Goal: Task Accomplishment & Management: Manage account settings

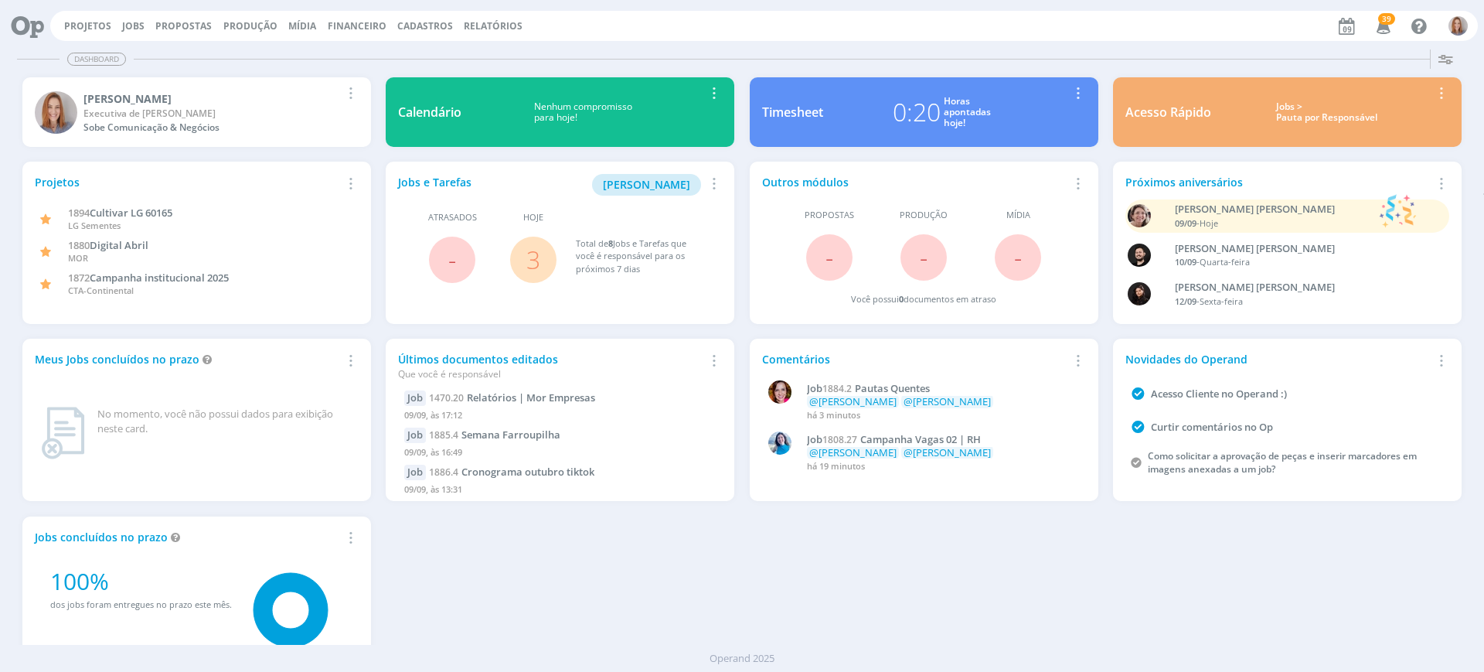
click at [538, 264] on link "3" at bounding box center [533, 259] width 14 height 33
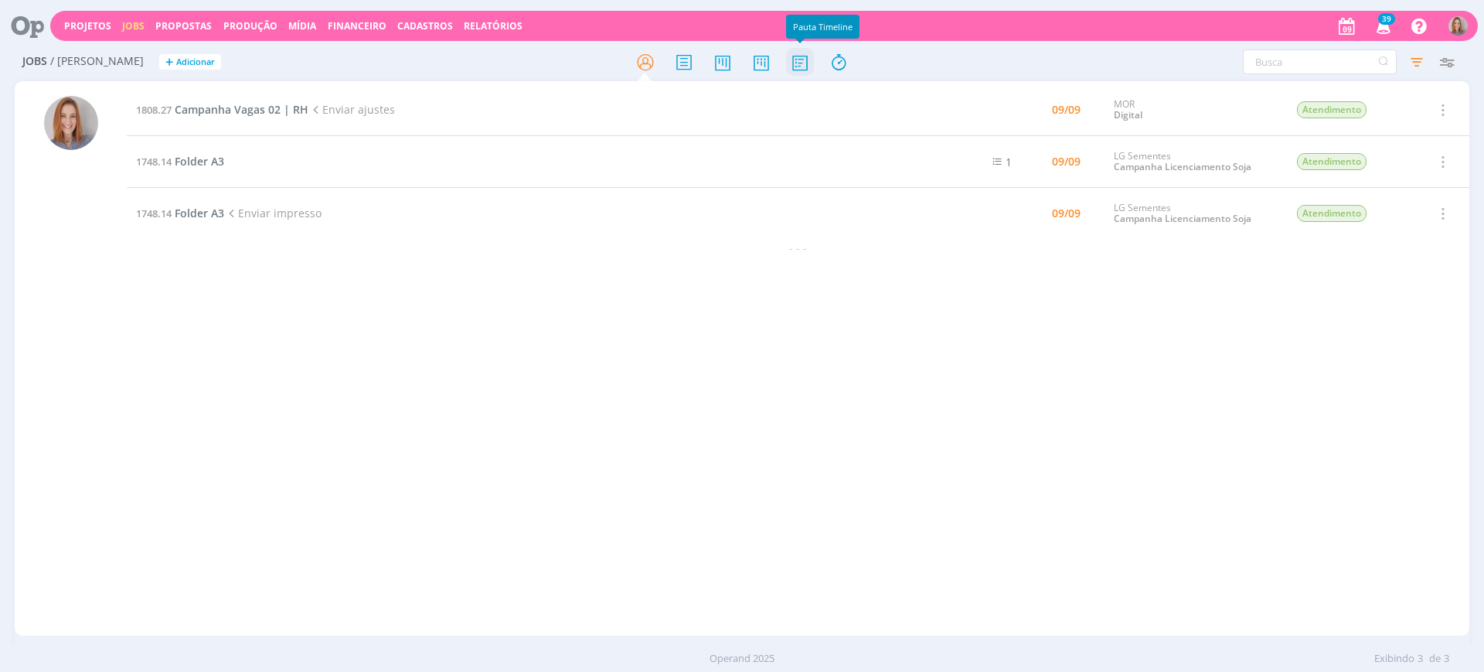
click at [801, 70] on icon at bounding box center [800, 62] width 28 height 30
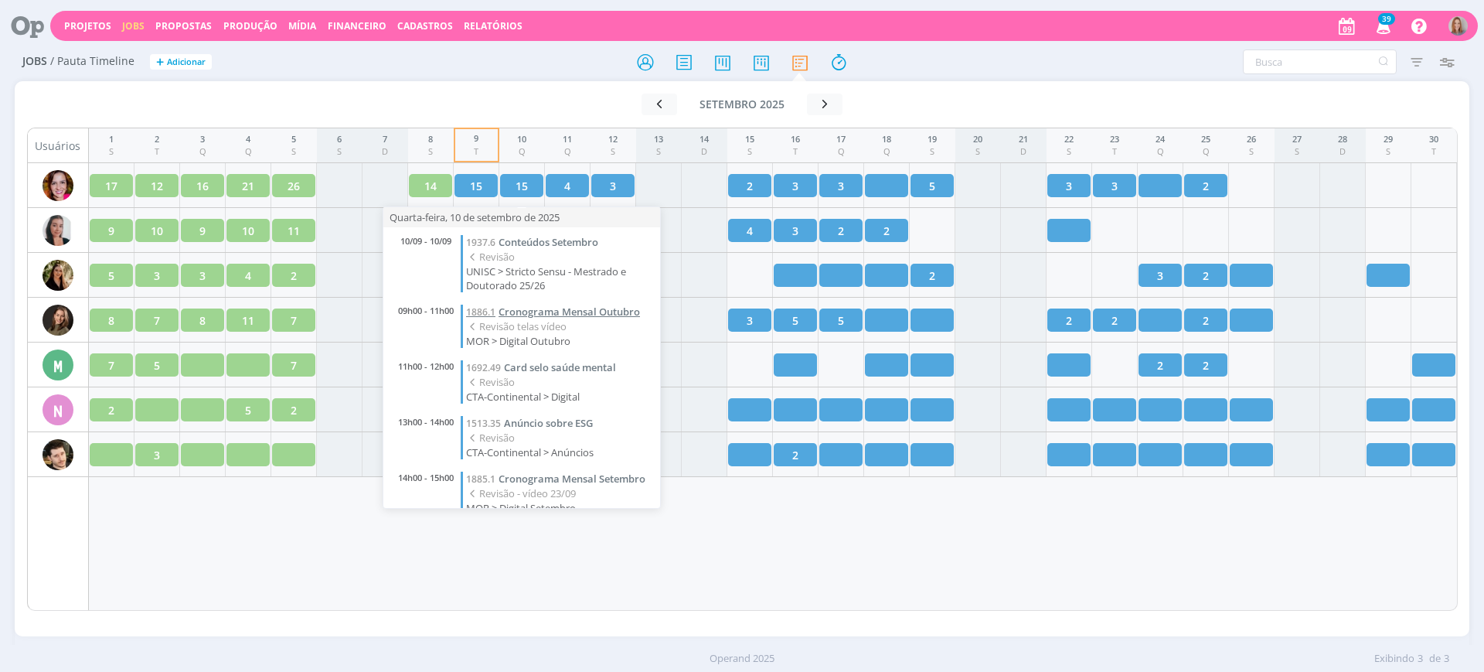
click at [520, 315] on span "Cronograma Mensal Outubro" at bounding box center [568, 311] width 141 height 14
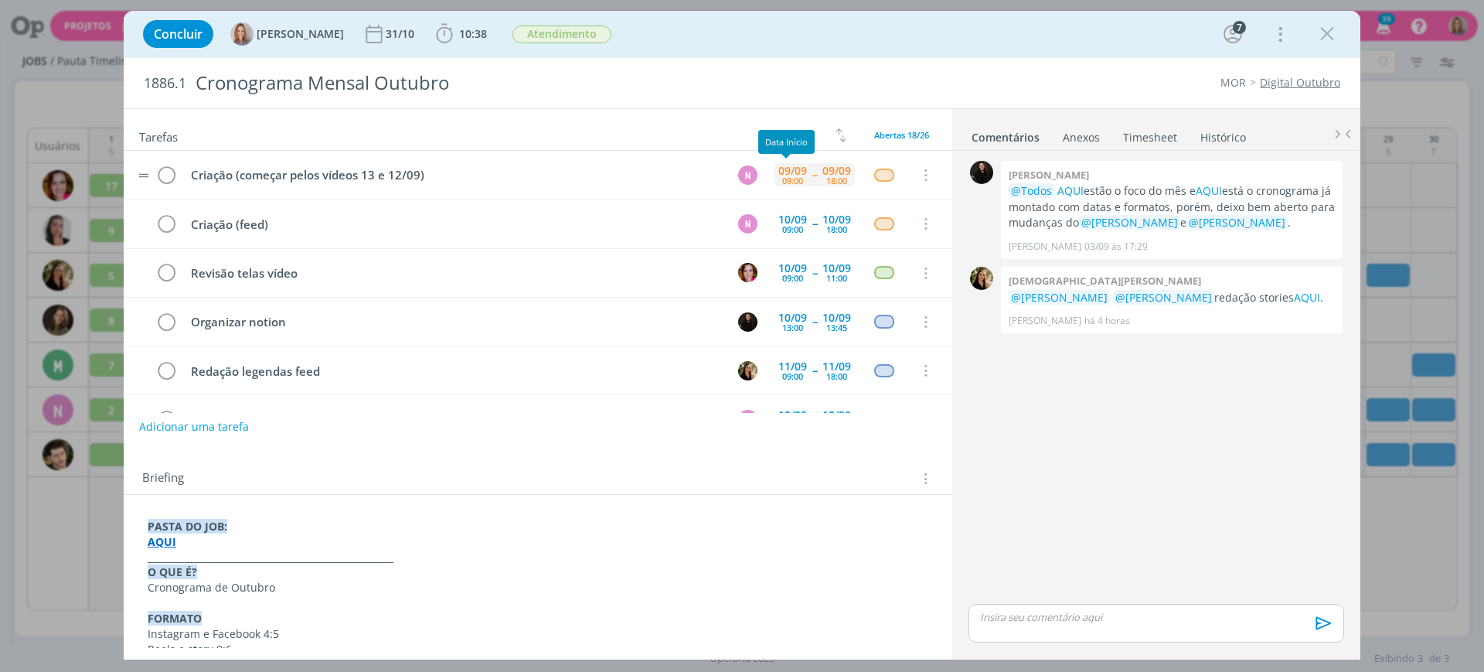
click at [791, 176] on div "09:00" at bounding box center [792, 180] width 21 height 9
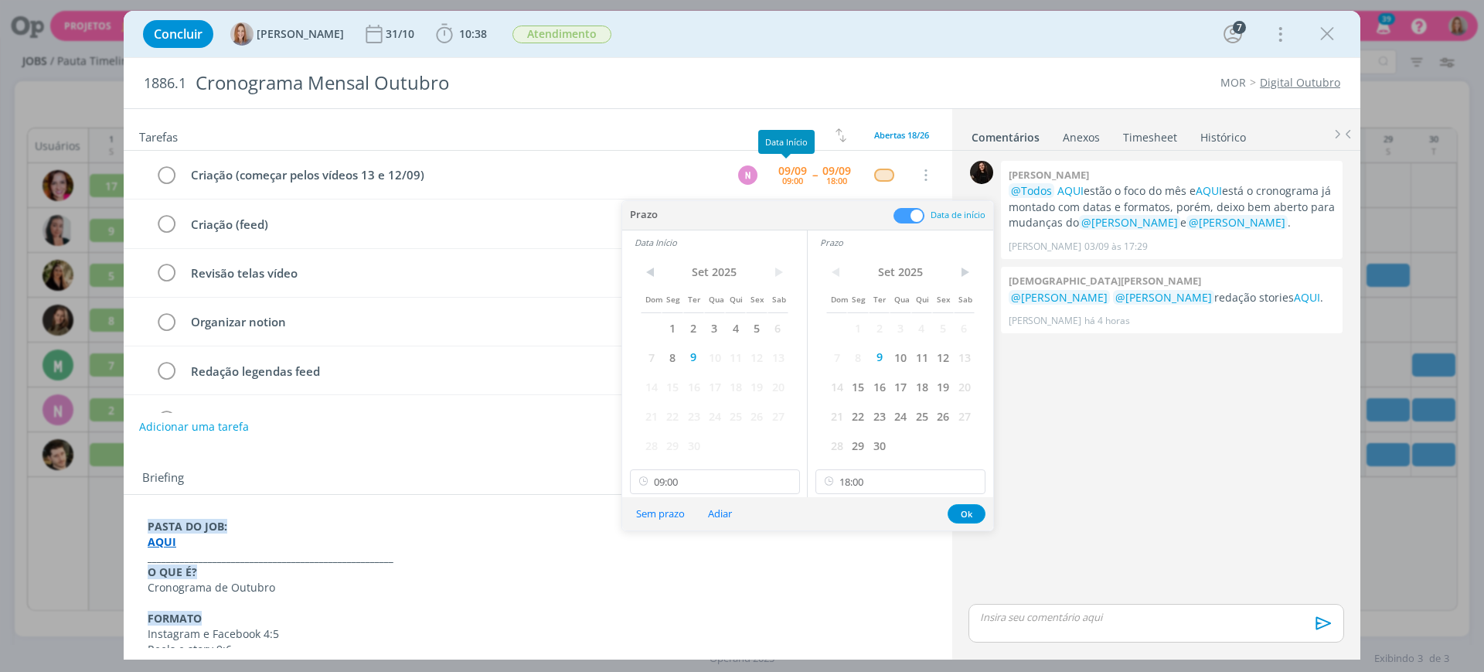
click at [821, 22] on div "Concluir Amanda Oliveira 31/10 10:38 Iniciar Apontar Data * 09/09/2025 Horas * …" at bounding box center [741, 33] width 1213 height 37
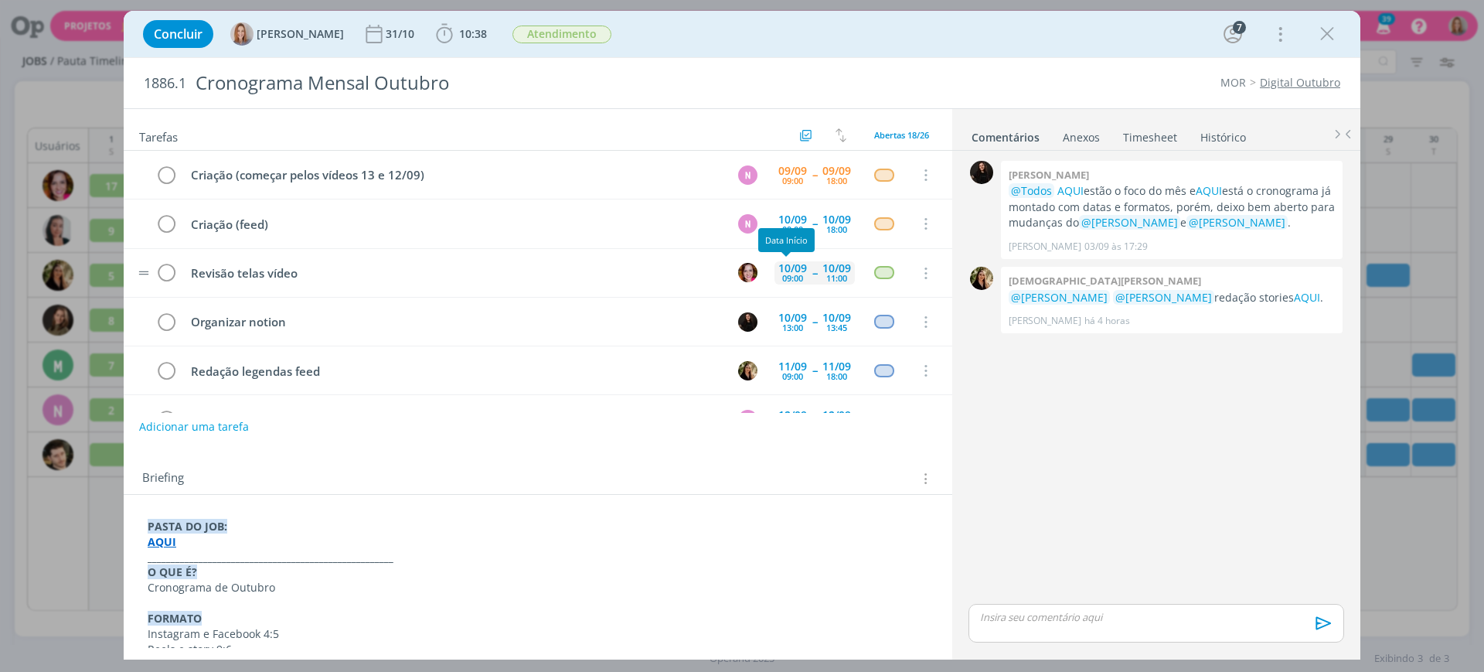
click at [786, 274] on div "09:00" at bounding box center [792, 278] width 21 height 9
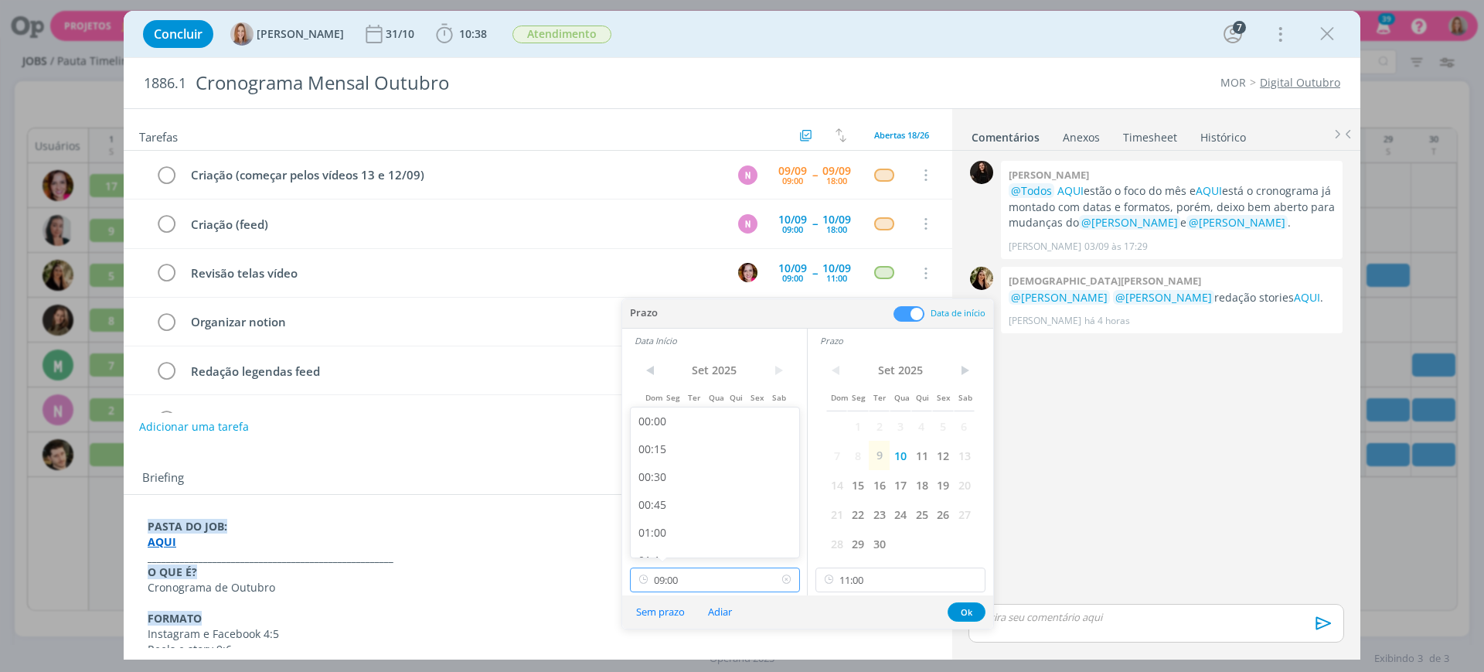
click at [729, 579] on input "09:00" at bounding box center [715, 579] width 170 height 25
click at [674, 471] on div "09:15" at bounding box center [717, 470] width 173 height 28
type input "09:15"
click at [965, 609] on button "Ok" at bounding box center [966, 611] width 38 height 19
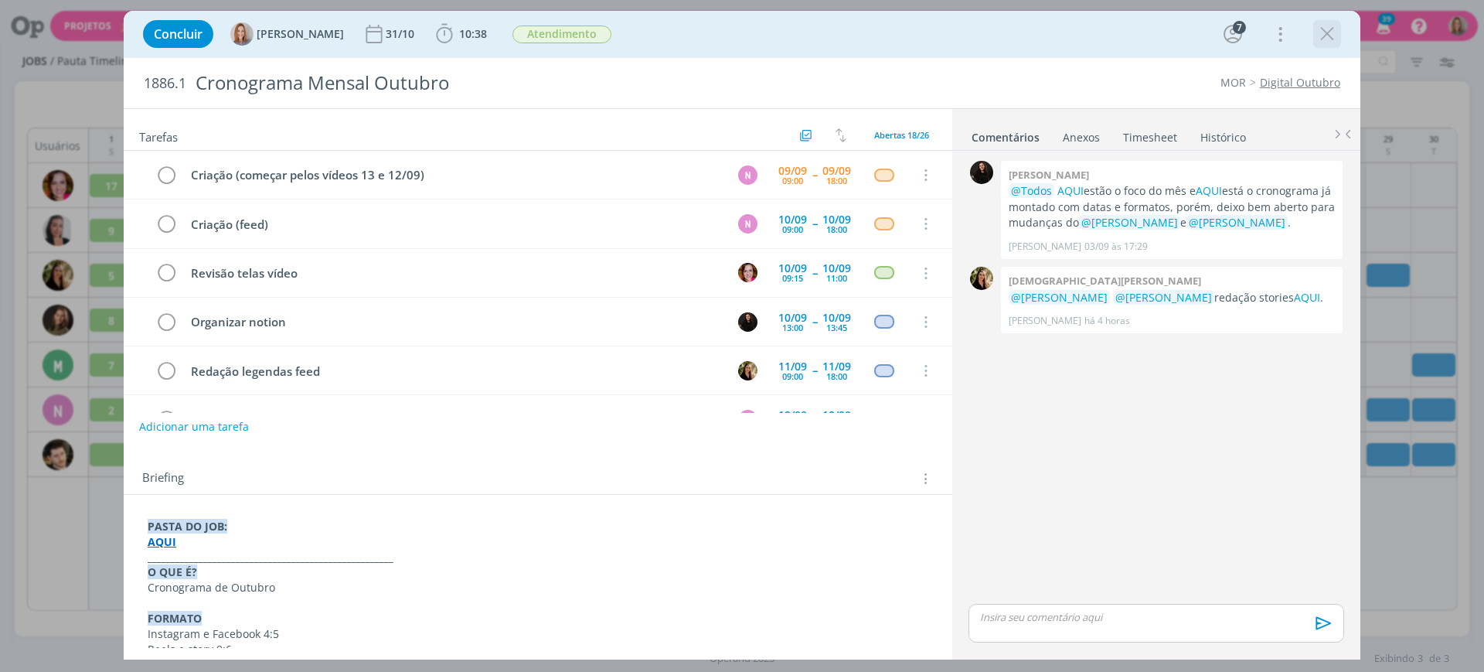
click at [1330, 46] on div "dialog" at bounding box center [1327, 34] width 28 height 28
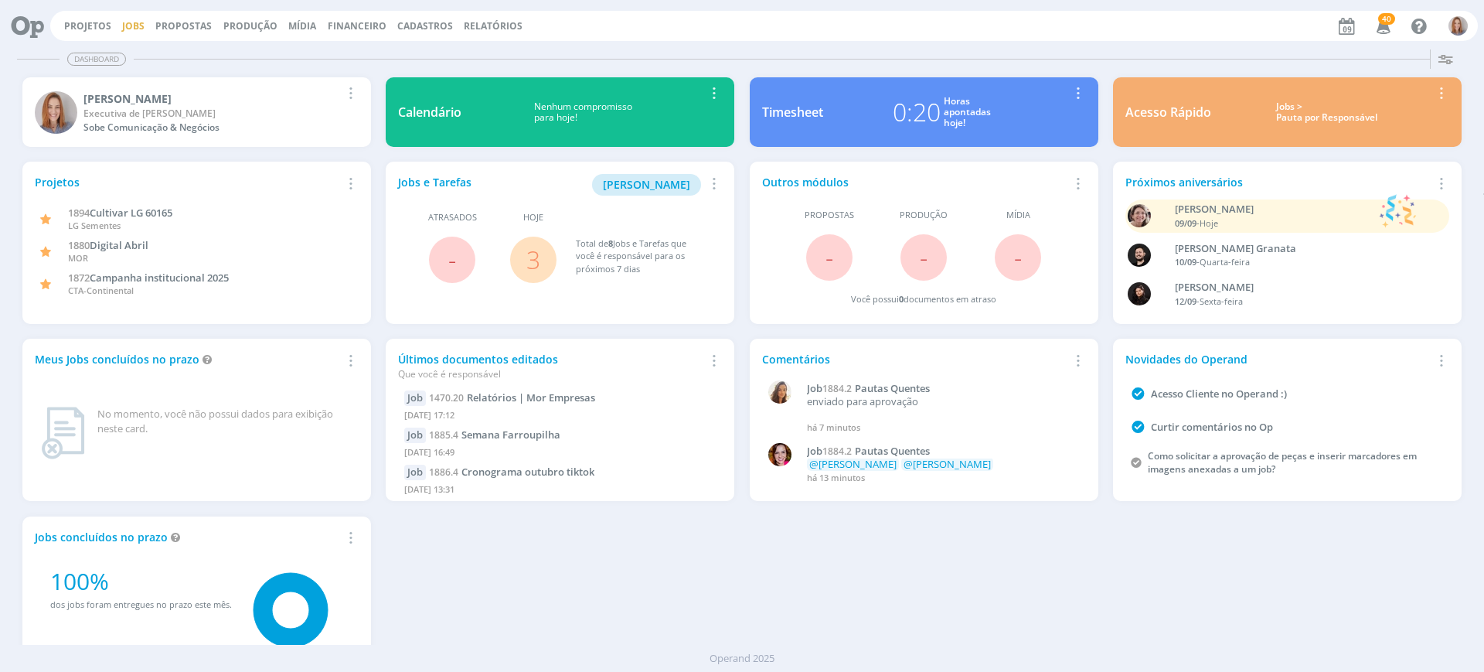
click at [122, 31] on link "Jobs" at bounding box center [133, 25] width 22 height 13
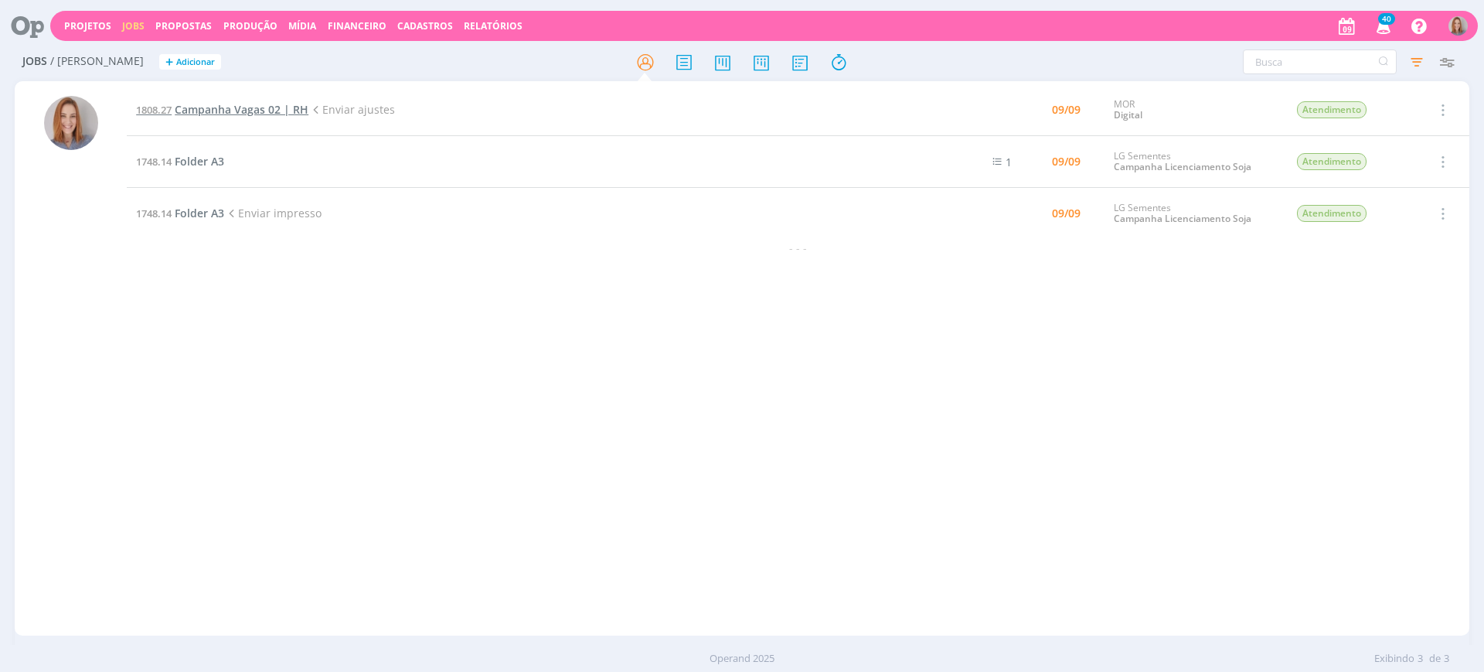
click at [268, 107] on span "Campanha Vagas 02 | RH" at bounding box center [242, 109] width 134 height 15
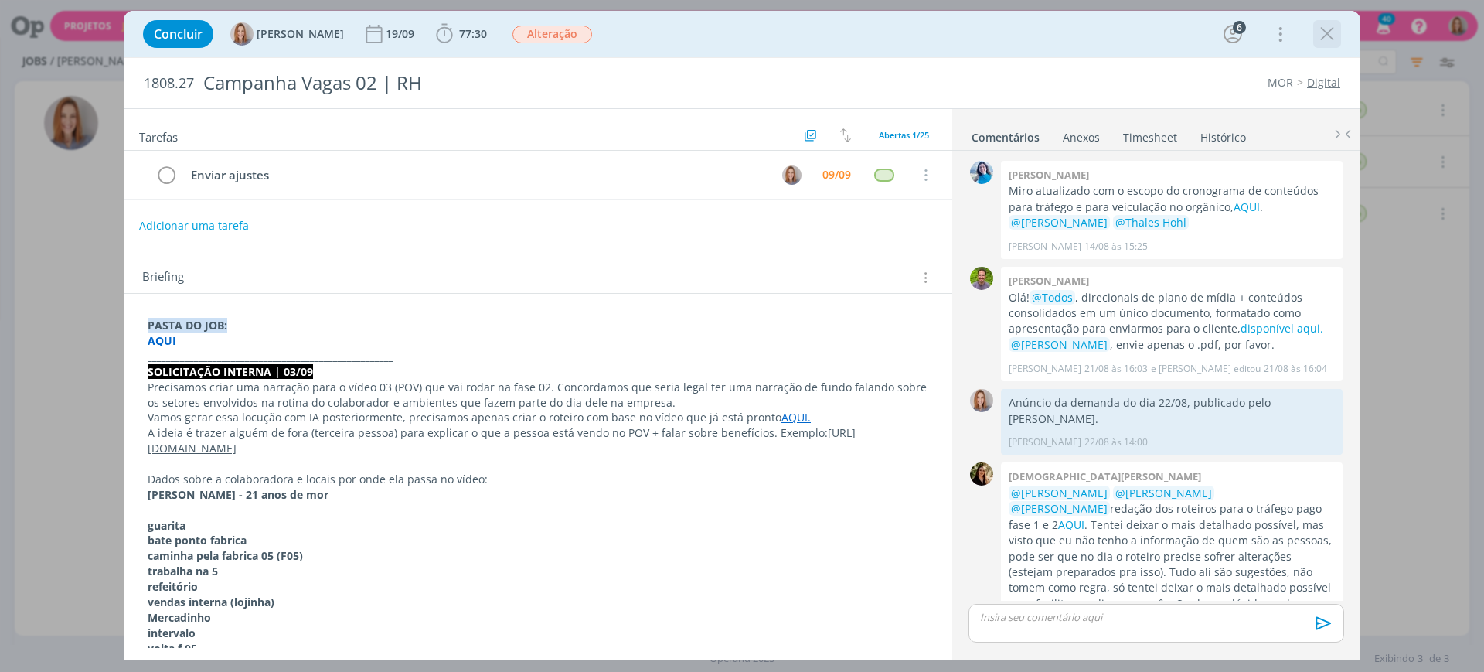
scroll to position [1784, 0]
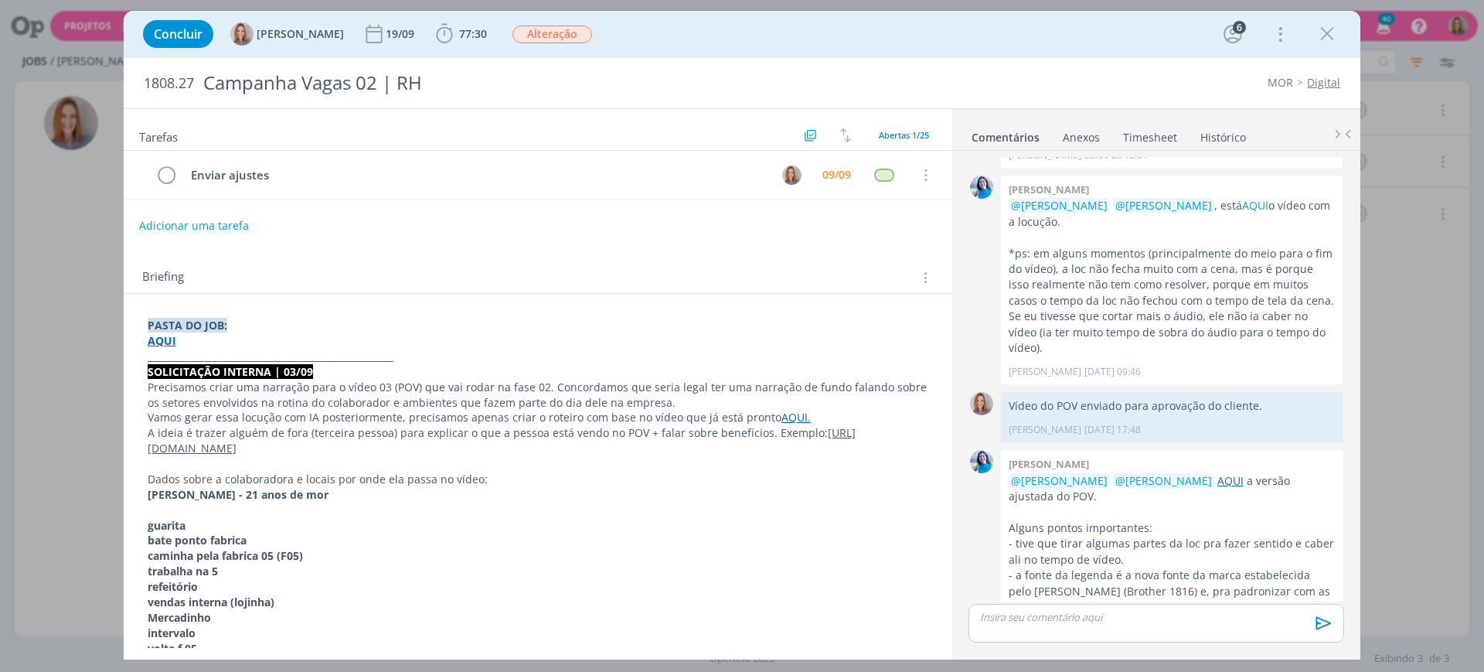
click at [1218, 473] on link "AQUI" at bounding box center [1230, 480] width 26 height 15
click at [545, 202] on div "Enviar ajustes 09/09 Cancelar" at bounding box center [538, 181] width 828 height 61
click at [425, 240] on div "Tarefas Usar Job de template Criar template a partir deste job Visualizar Templ…" at bounding box center [538, 378] width 828 height 539
click at [434, 225] on div "Adicionar uma tarefa" at bounding box center [538, 226] width 828 height 28
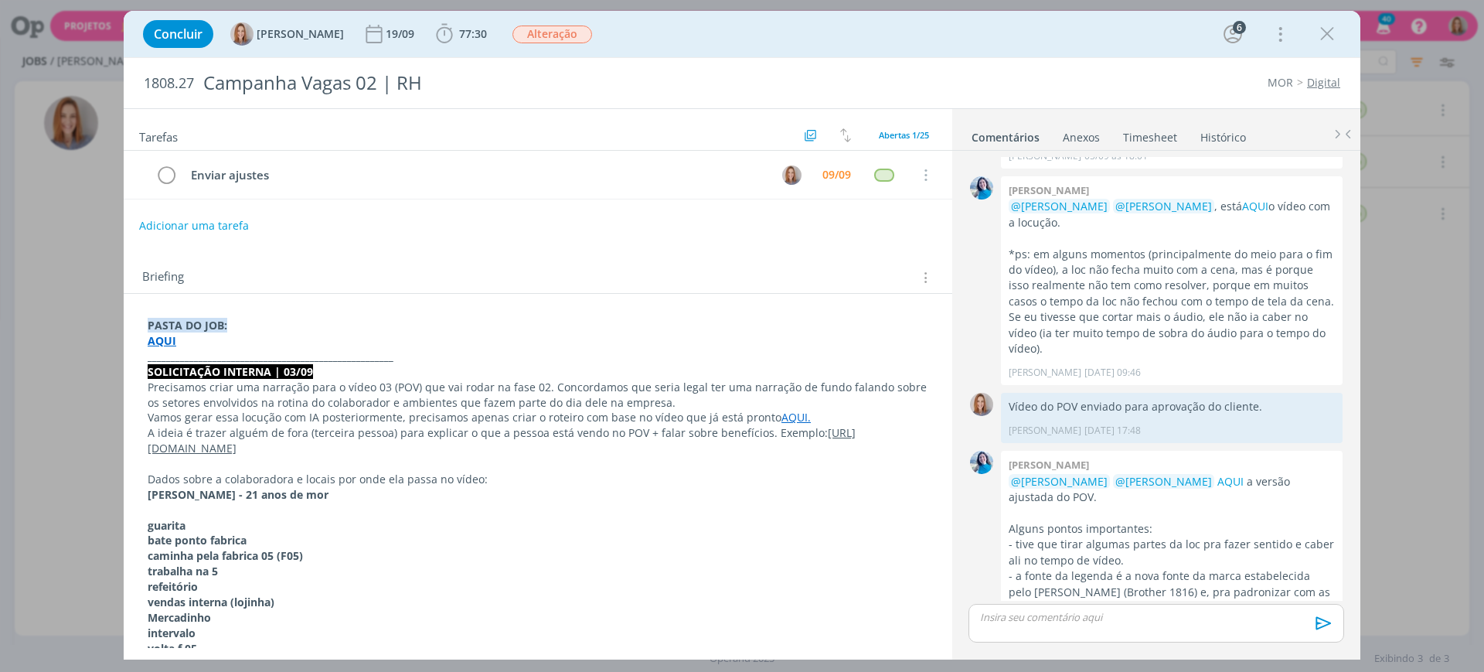
click at [640, 223] on div "Adicionar uma tarefa" at bounding box center [538, 226] width 828 height 28
click at [166, 172] on icon "dialog" at bounding box center [166, 175] width 22 height 23
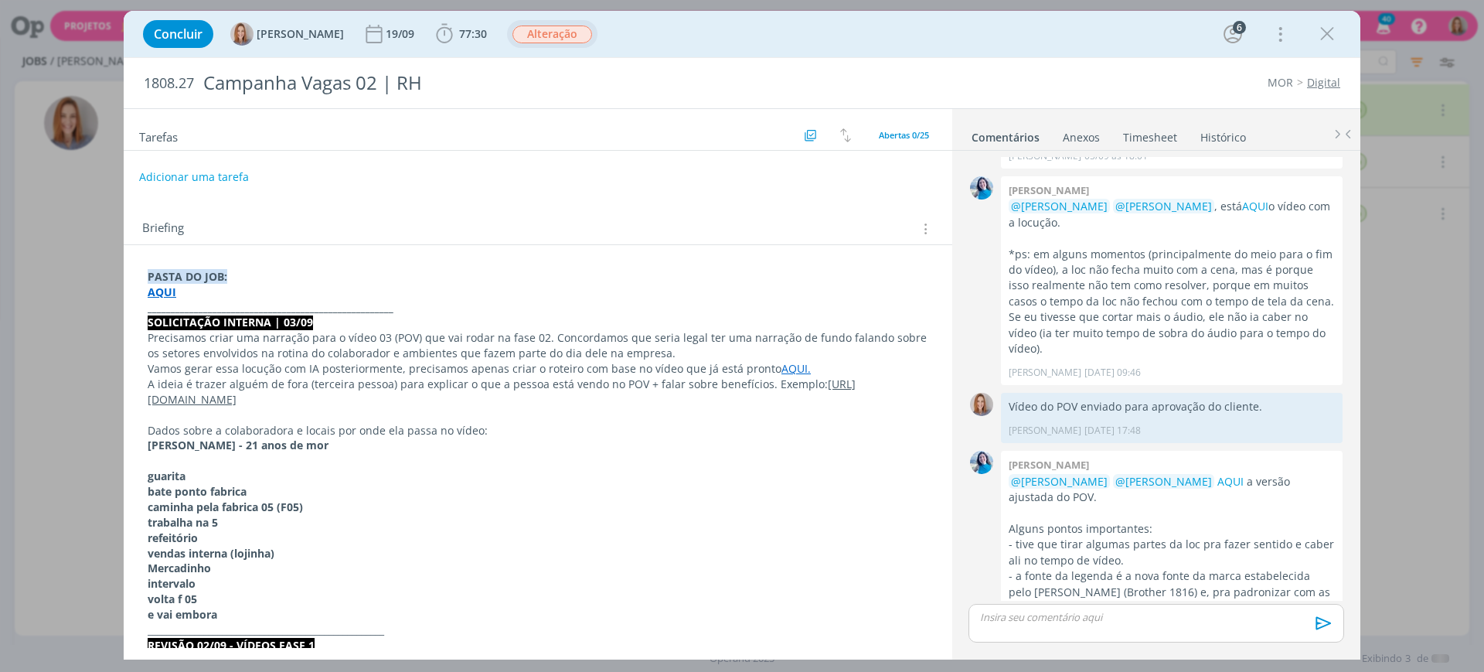
click at [556, 47] on span "Alteração" at bounding box center [552, 34] width 90 height 28
click at [543, 26] on span "Alteração" at bounding box center [552, 35] width 80 height 18
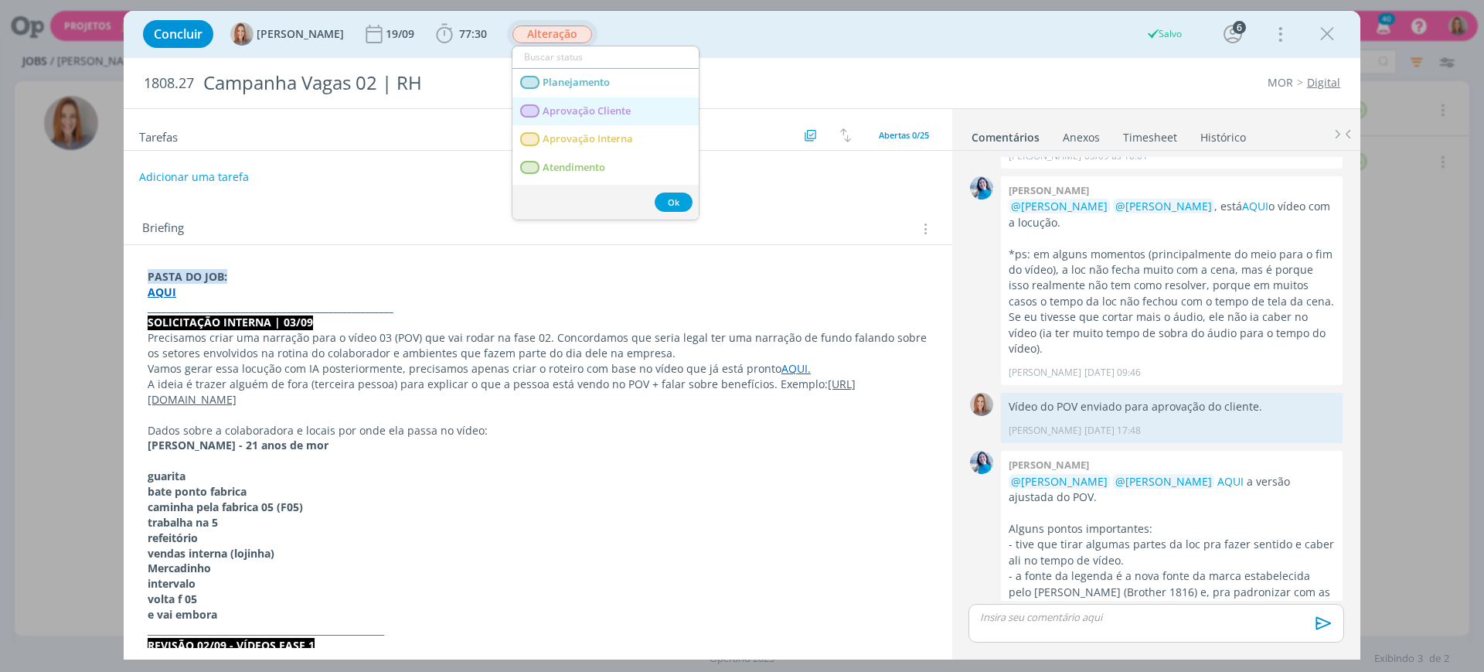
click at [597, 121] on Cliente "Aprovação Cliente" at bounding box center [605, 111] width 186 height 29
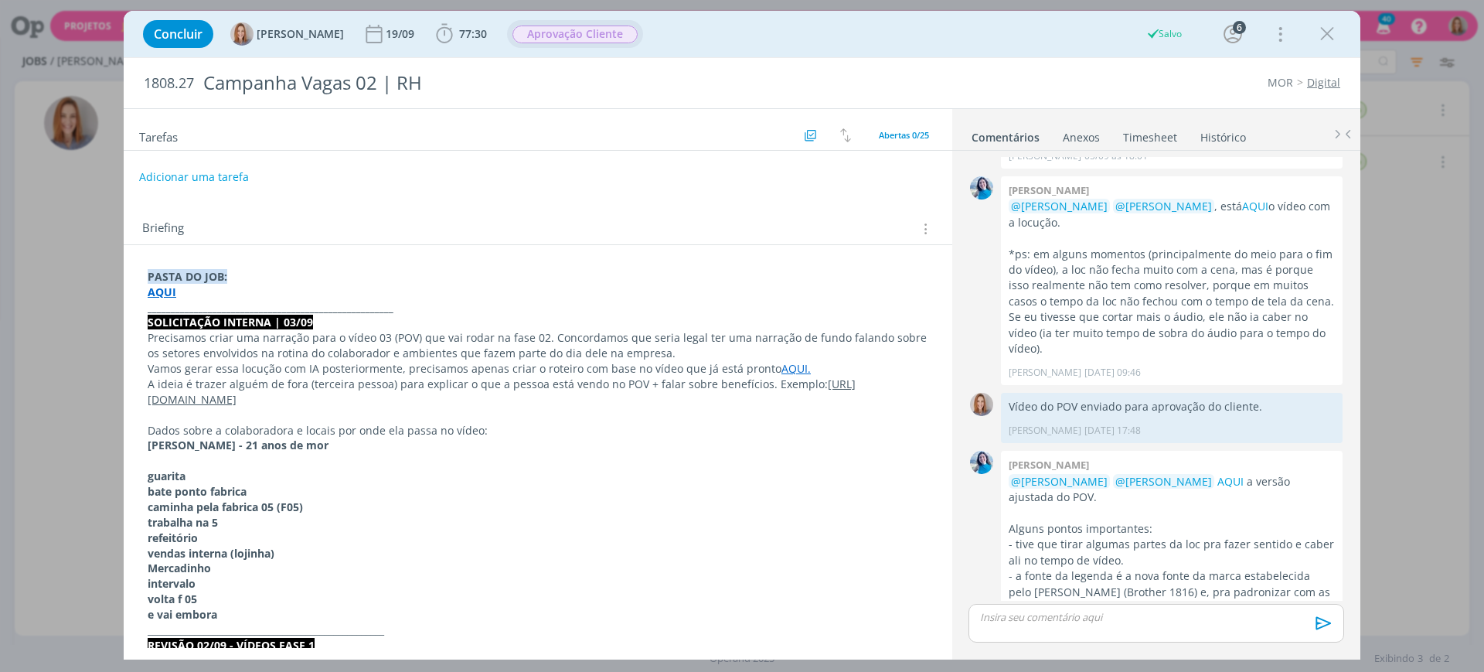
click at [1222, 642] on div "dialog" at bounding box center [1156, 649] width 376 height 14
click at [1203, 626] on div "dialog" at bounding box center [1156, 623] width 376 height 39
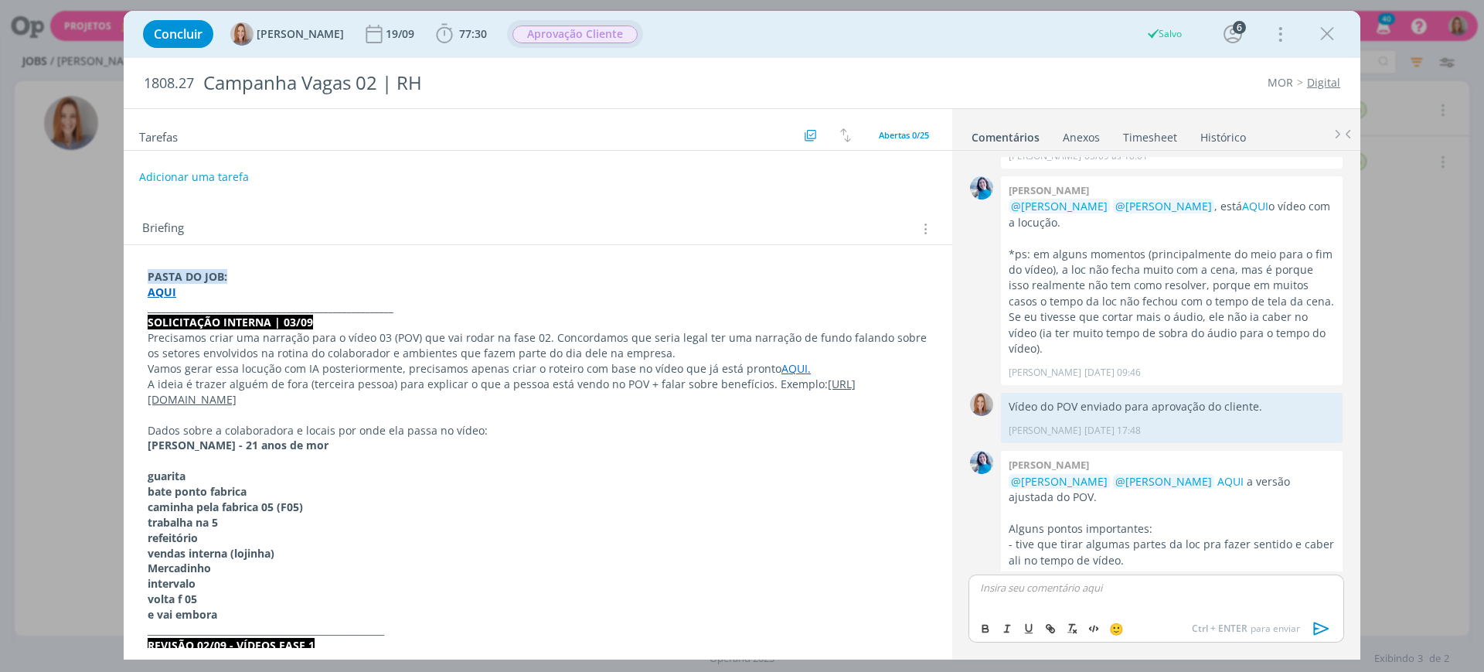
scroll to position [1814, 0]
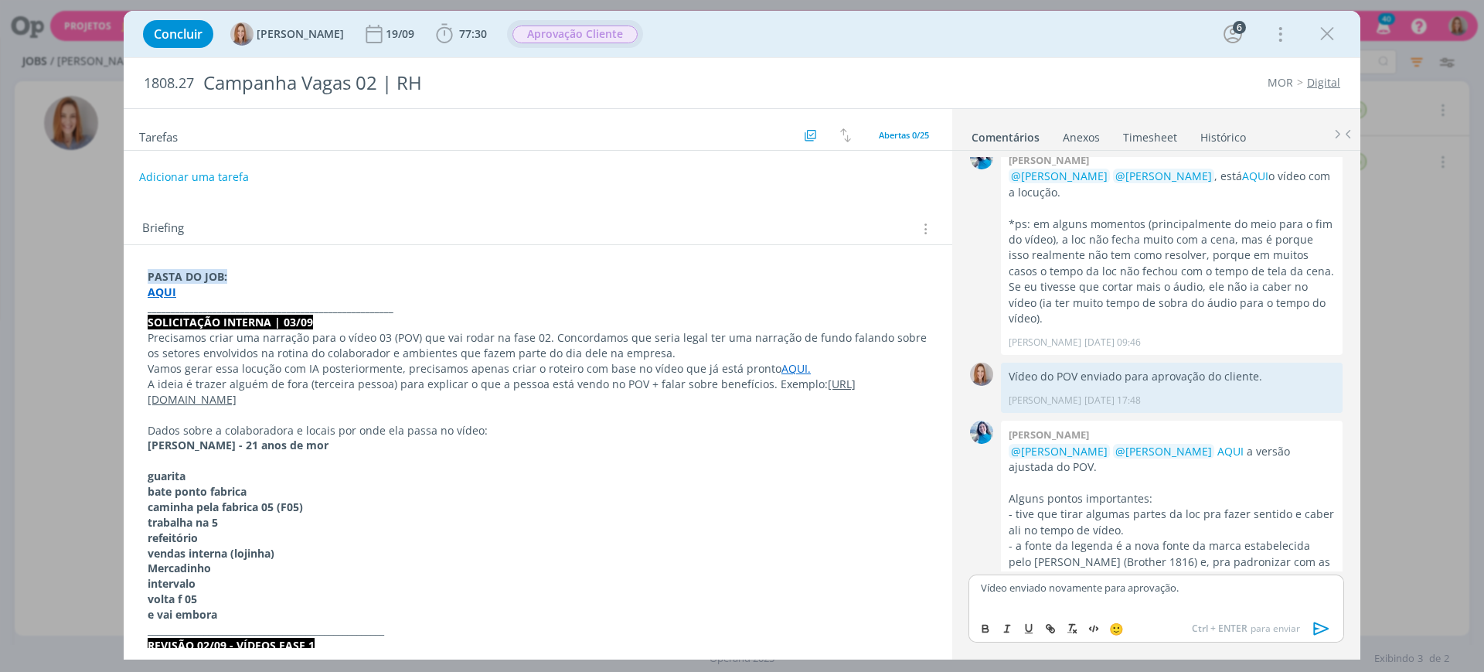
click at [1329, 622] on icon "dialog" at bounding box center [1321, 628] width 23 height 23
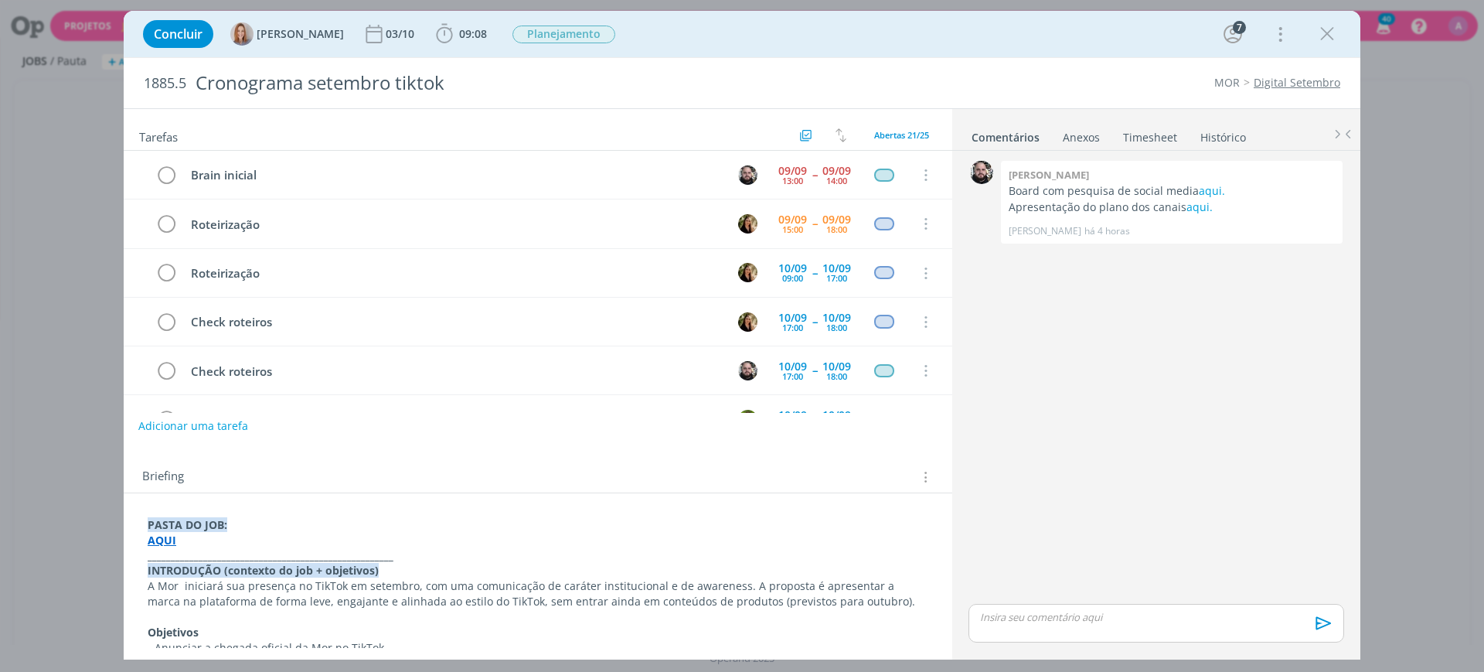
click at [212, 421] on button "Adicionar uma tarefa" at bounding box center [193, 426] width 110 height 26
click at [225, 433] on input "dialog" at bounding box center [435, 424] width 570 height 22
type input "Alinhar desdobramentos"
click at [760, 435] on icon "dialog" at bounding box center [766, 425] width 24 height 24
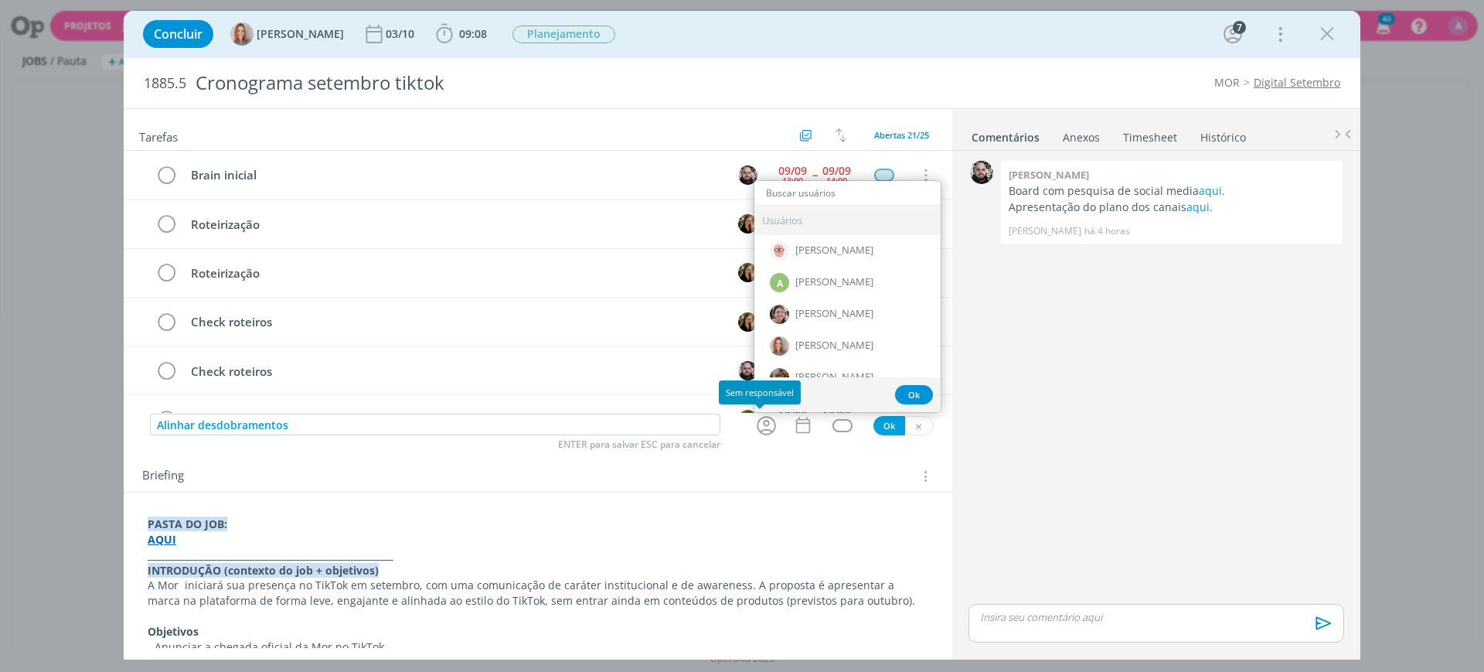
type input "c"
click at [760, 435] on icon "dialog" at bounding box center [766, 425] width 24 height 24
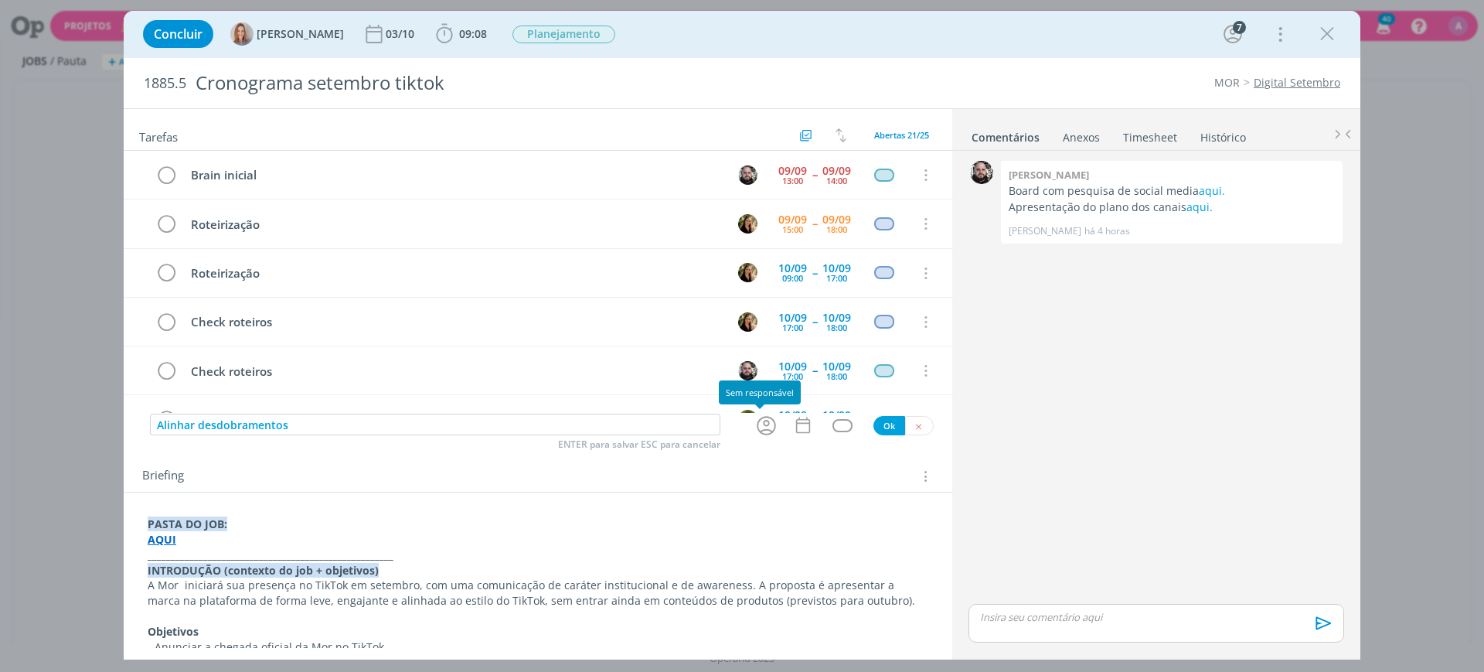
click at [760, 435] on icon "dialog" at bounding box center [766, 425] width 24 height 24
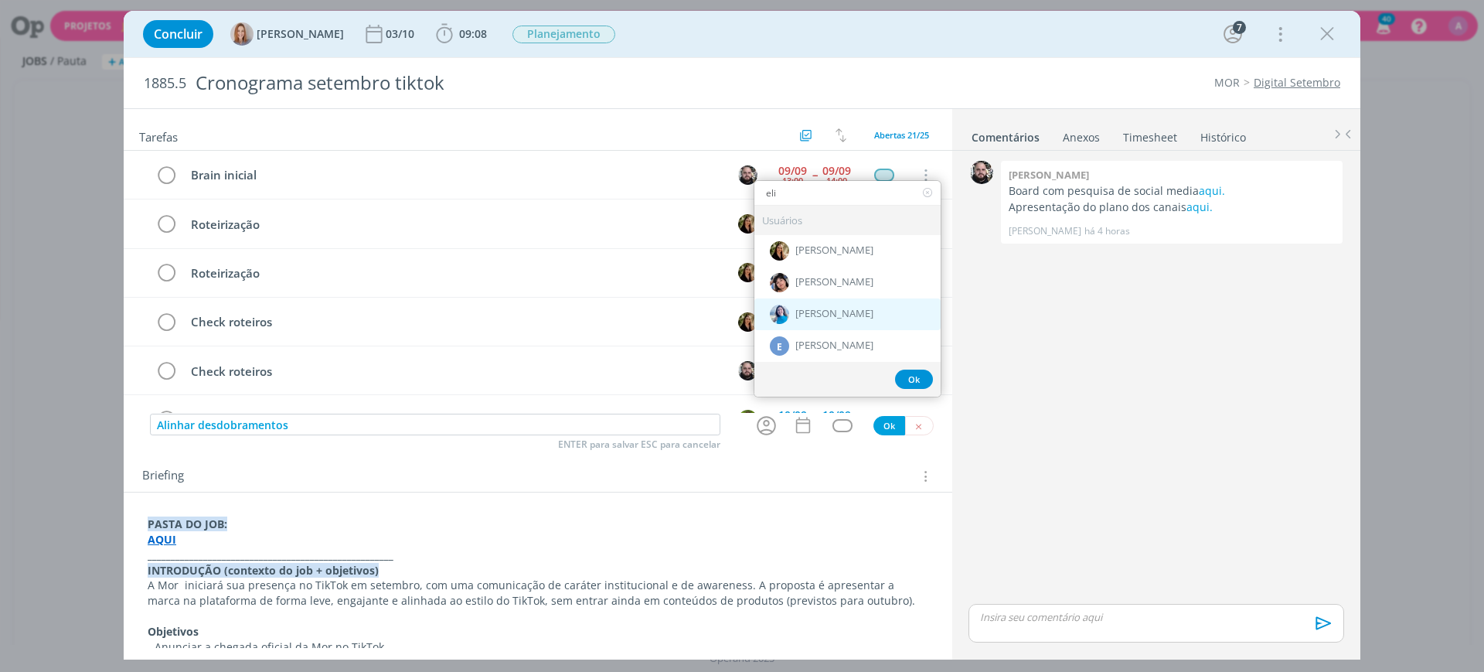
type input "eli"
click at [824, 311] on span "[PERSON_NAME]" at bounding box center [834, 314] width 78 height 12
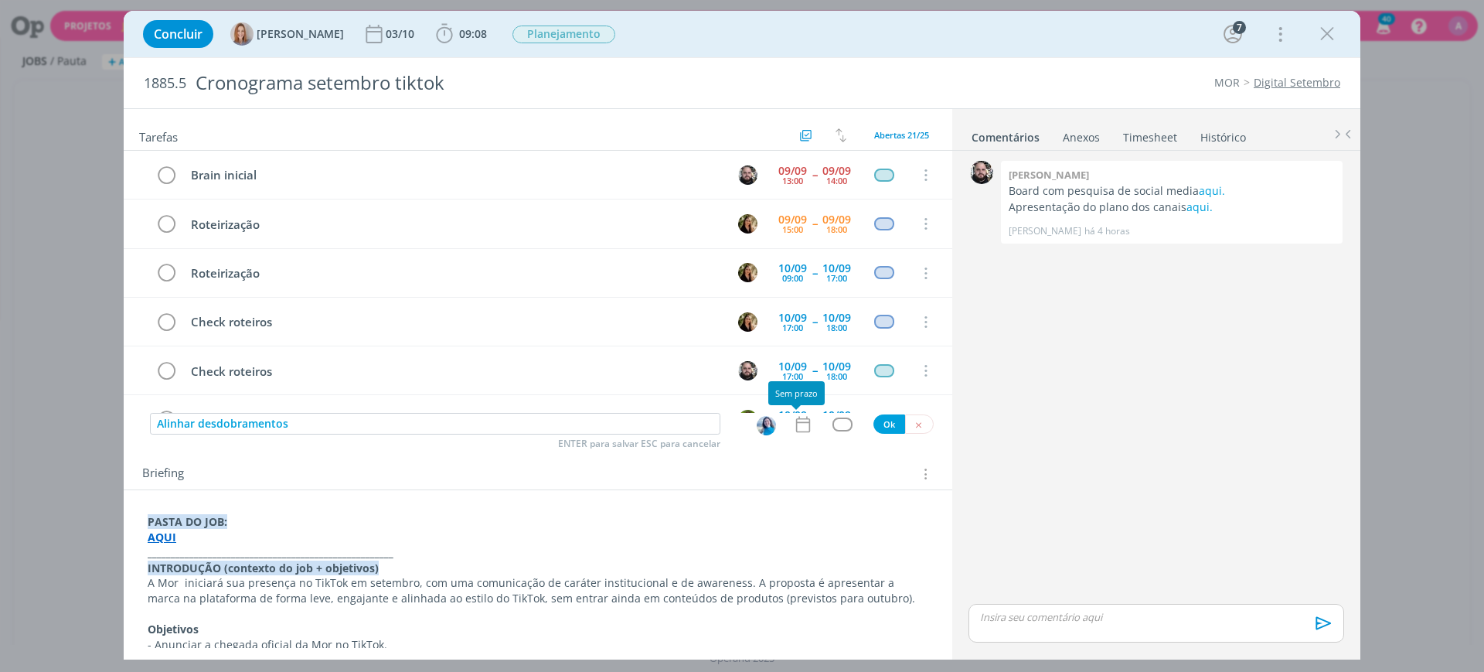
click at [798, 420] on icon "dialog" at bounding box center [803, 424] width 20 height 20
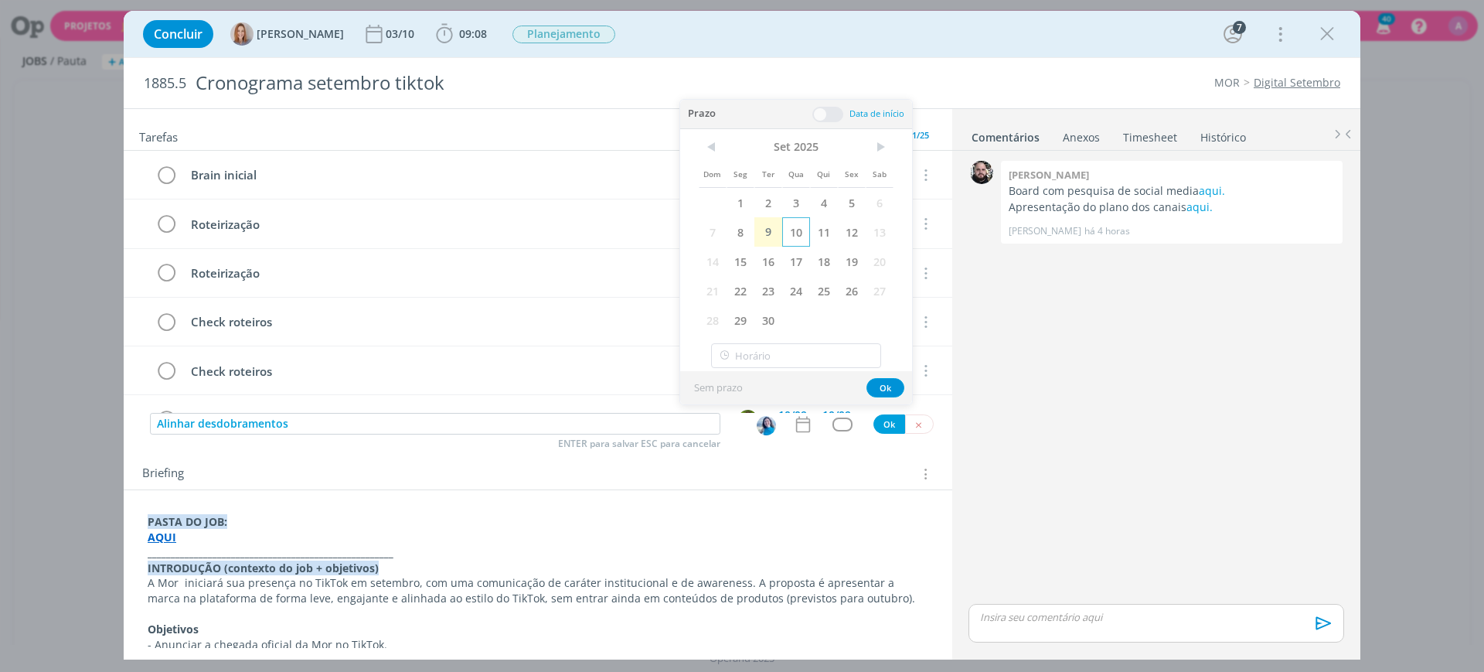
click at [795, 232] on span "10" at bounding box center [796, 231] width 28 height 29
click at [832, 104] on div "Prazo Data de início" at bounding box center [796, 114] width 232 height 29
click at [829, 119] on span at bounding box center [827, 114] width 31 height 15
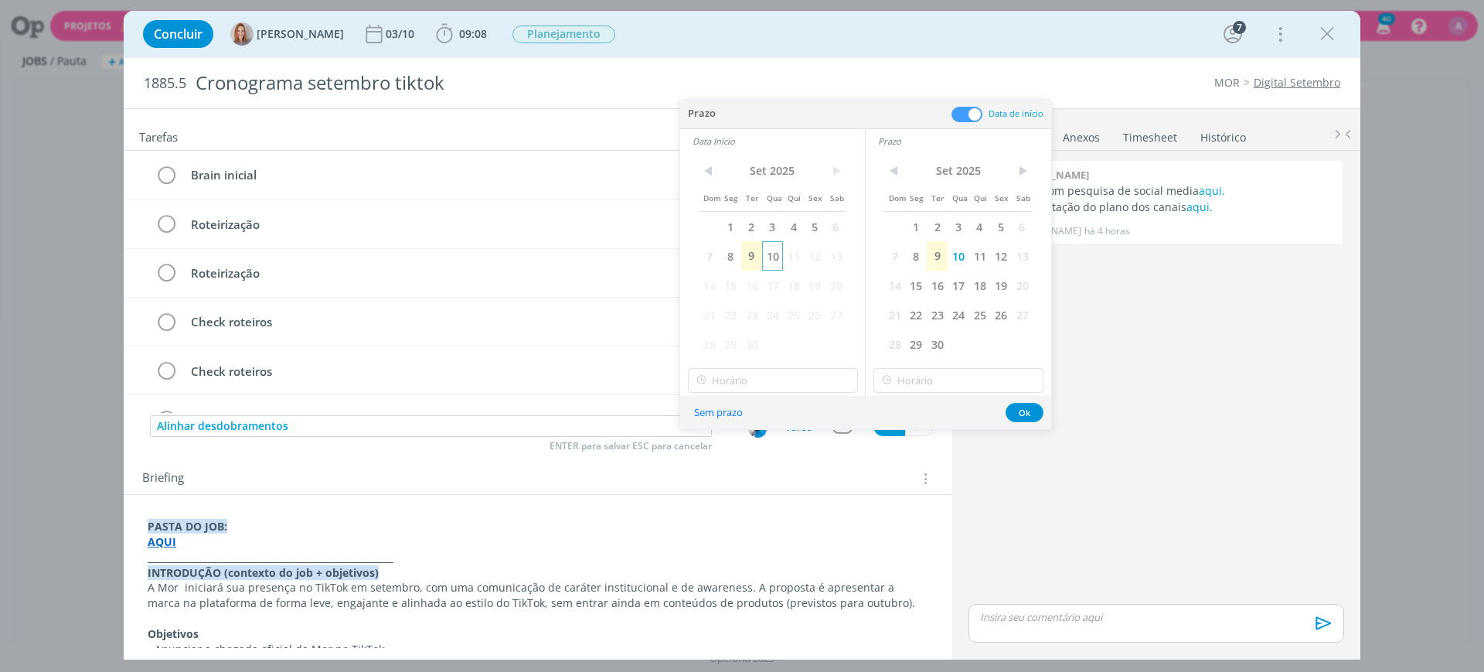
click at [780, 255] on span "10" at bounding box center [772, 255] width 21 height 29
click at [767, 385] on input "19:00" at bounding box center [773, 380] width 170 height 25
click at [723, 429] on div "18:00" at bounding box center [775, 423] width 173 height 28
type input "18:00"
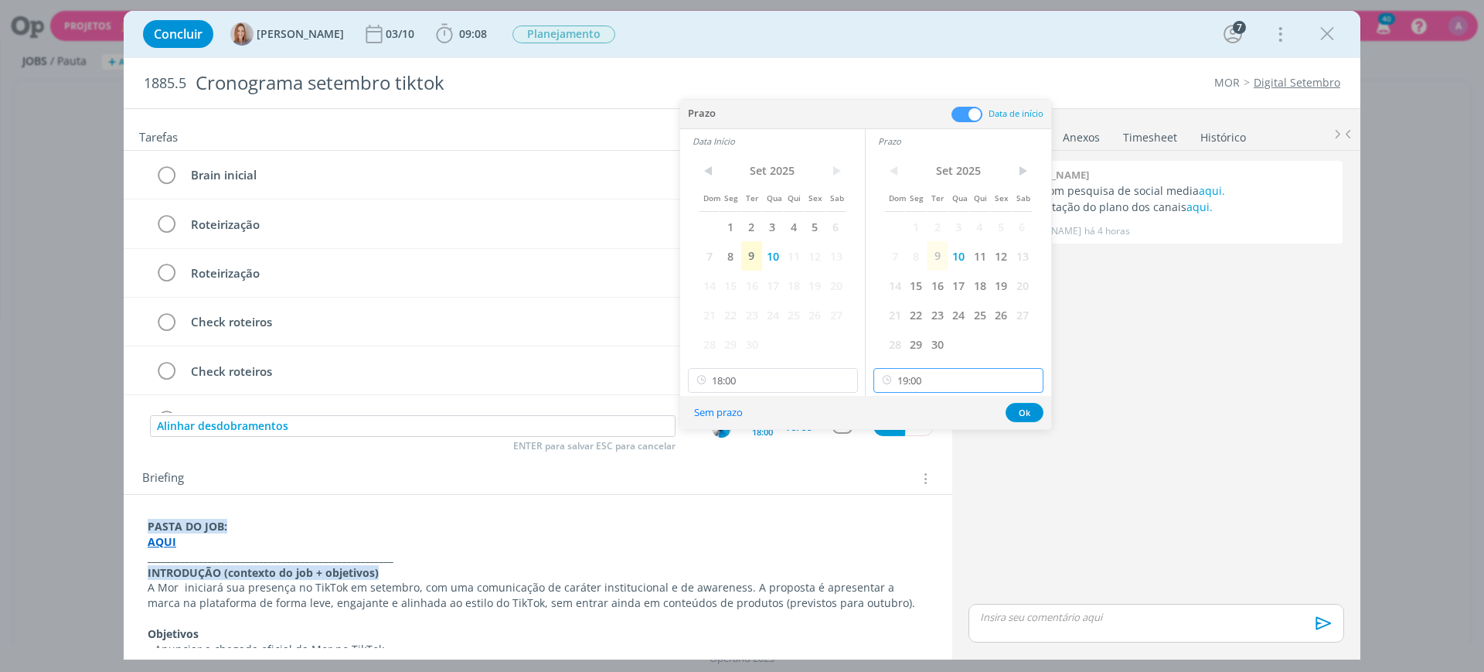
click at [903, 388] on input "19:00" at bounding box center [958, 380] width 170 height 25
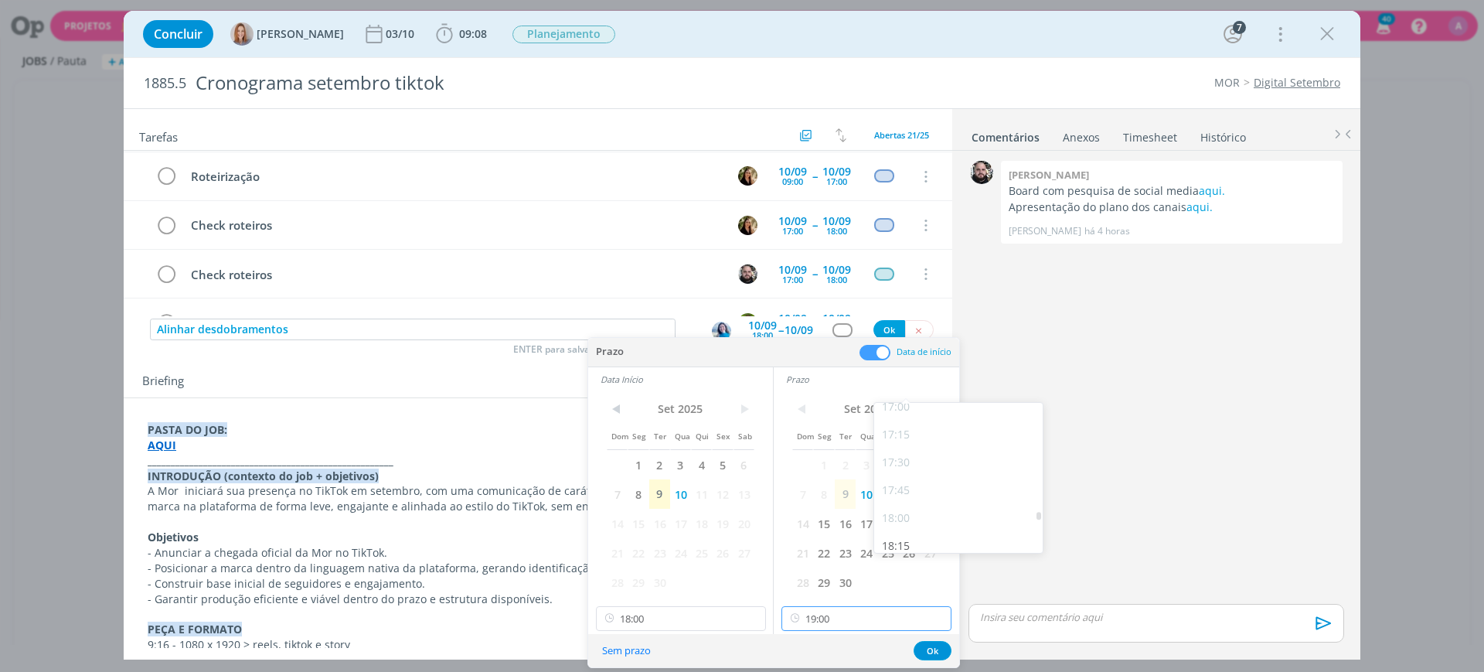
scroll to position [1900, 0]
click at [920, 533] on div "18:15" at bounding box center [960, 547] width 173 height 28
type input "18:15"
click at [642, 612] on input "18:00" at bounding box center [681, 618] width 170 height 25
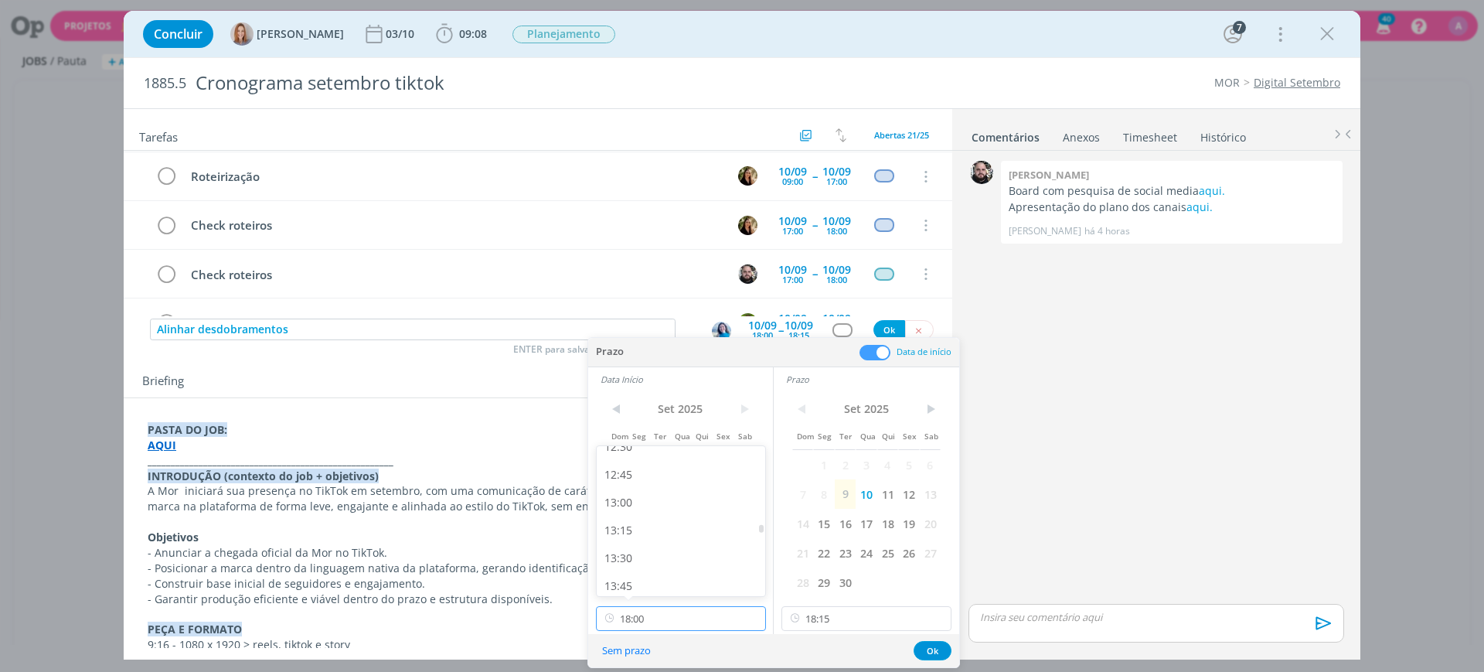
scroll to position [1403, 0]
click at [654, 511] on div "13:00" at bounding box center [683, 504] width 173 height 28
type input "13:00"
drag, startPoint x: 825, startPoint y: 621, endPoint x: 817, endPoint y: 593, distance: 29.1
click at [824, 622] on input "18:15" at bounding box center [866, 618] width 170 height 25
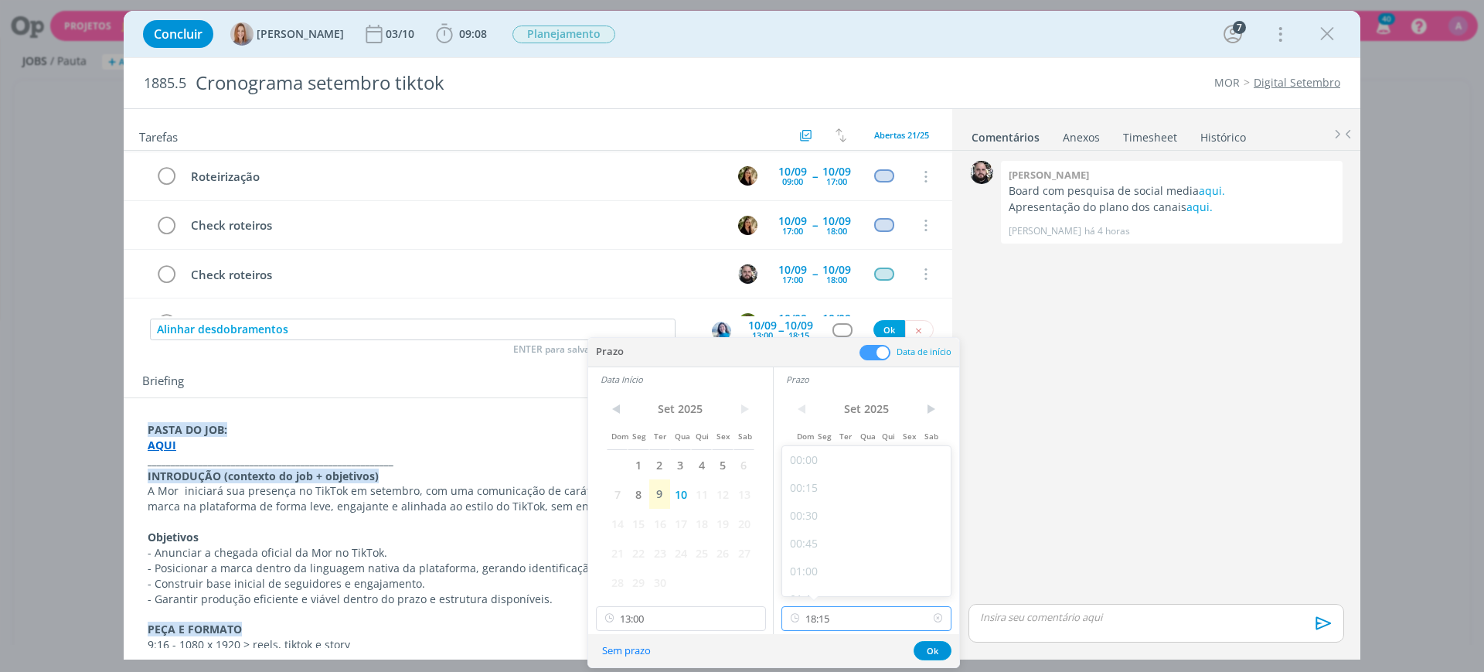
scroll to position [1914, 0]
click at [842, 547] on div "18:00" at bounding box center [868, 550] width 173 height 28
type input "18:00"
click at [923, 648] on button "Ok" at bounding box center [932, 650] width 38 height 19
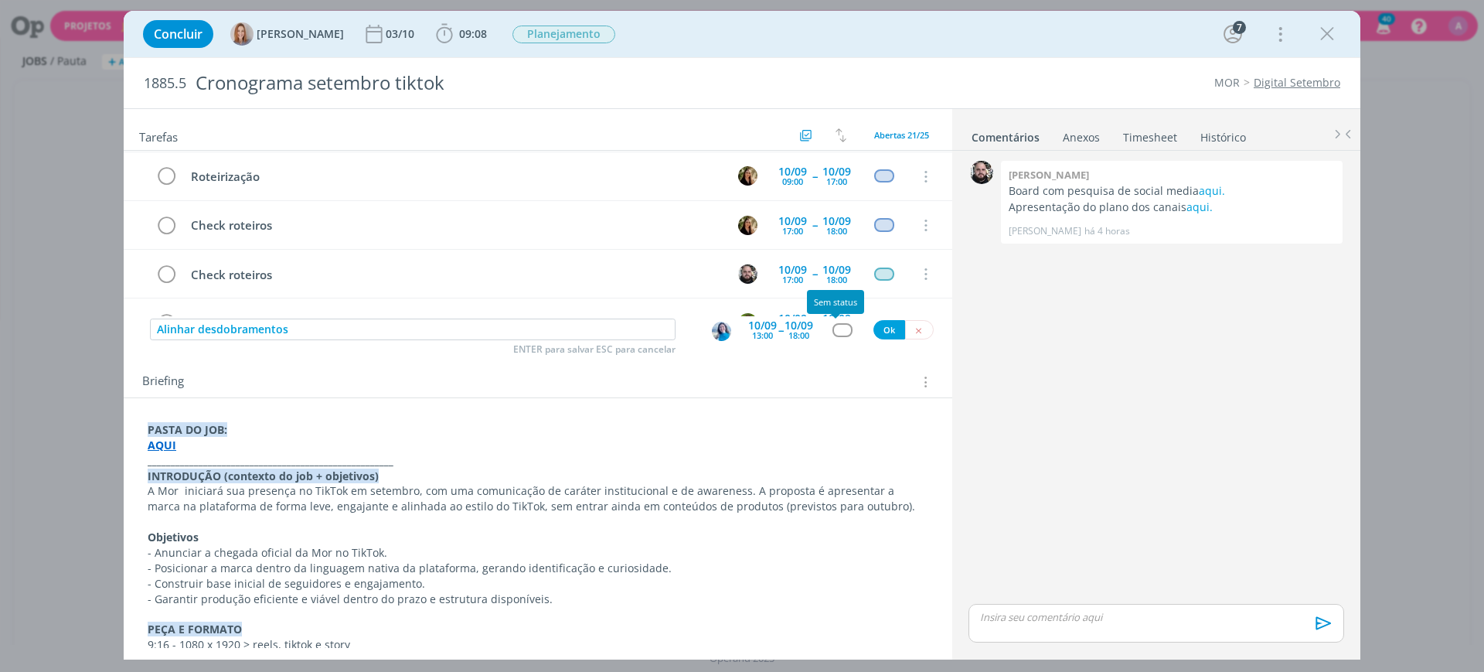
click at [835, 329] on div "dialog" at bounding box center [841, 329] width 19 height 13
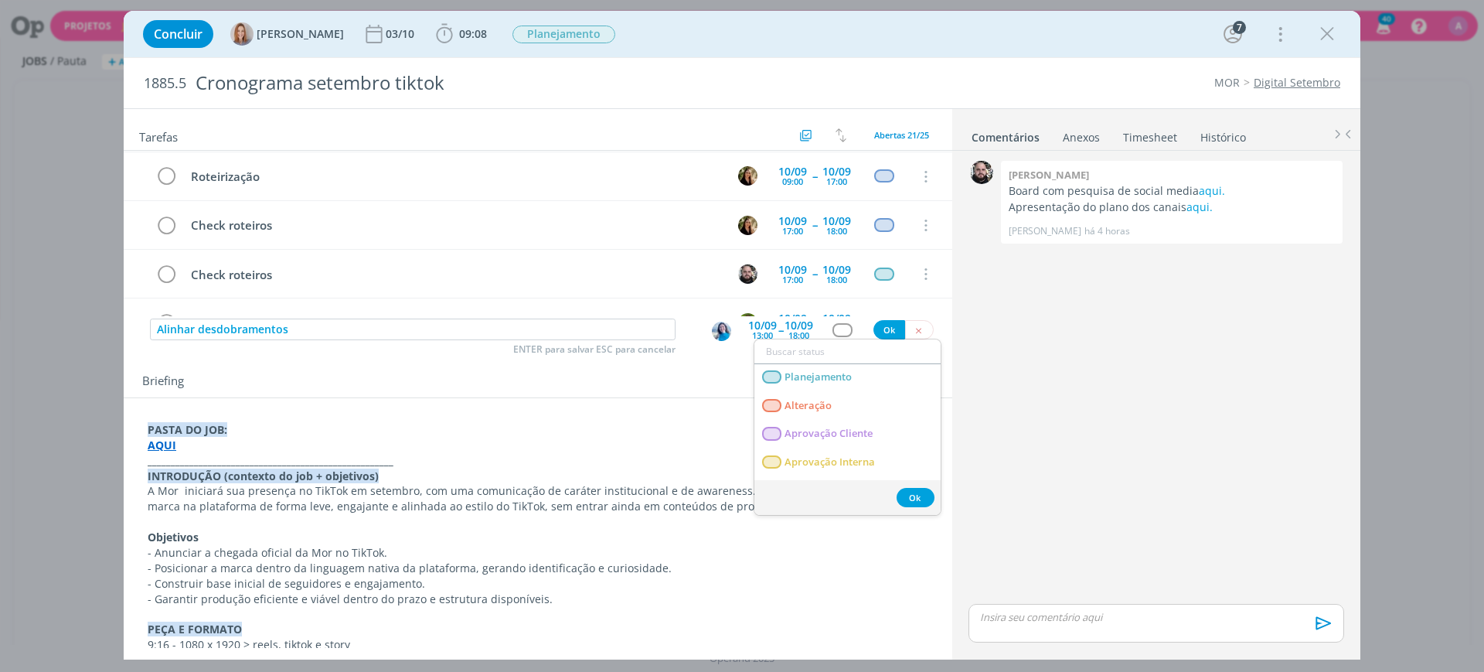
scroll to position [0, 0]
click at [835, 382] on span "Planejamento" at bounding box center [817, 378] width 67 height 12
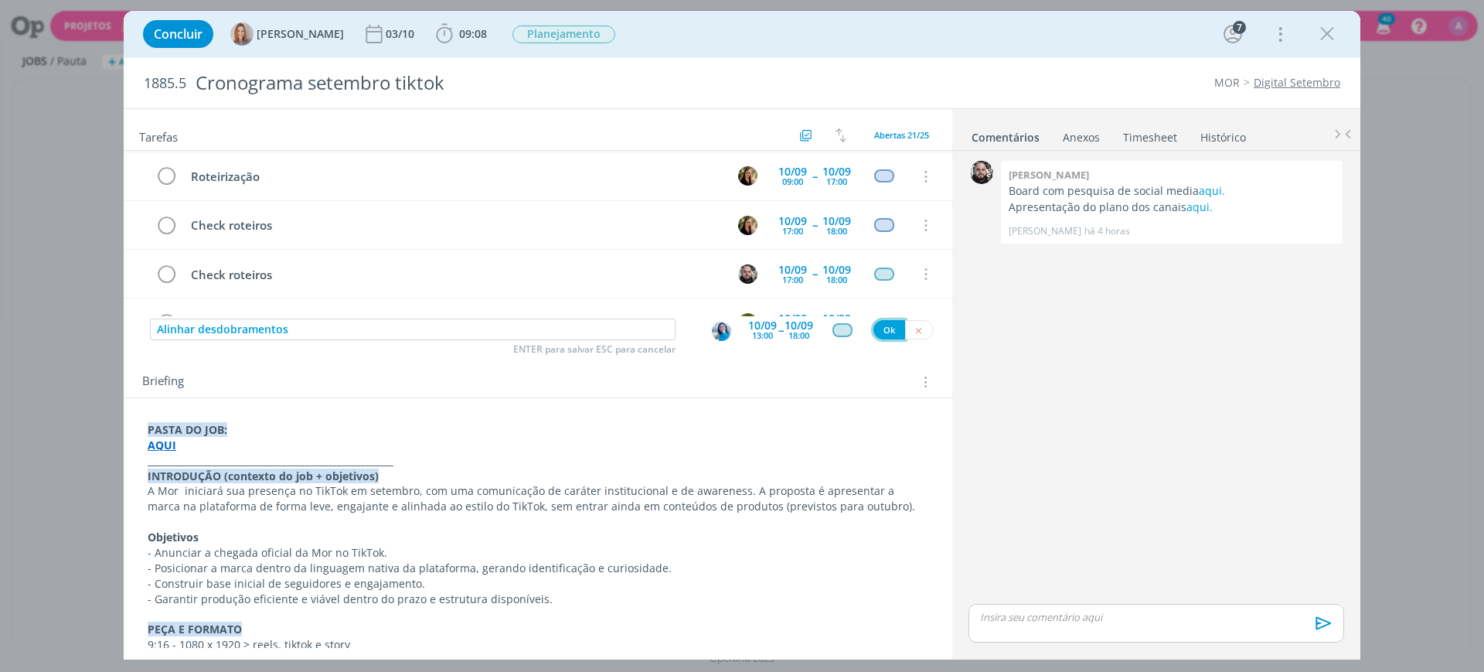
click at [879, 331] on button "Ok" at bounding box center [889, 329] width 32 height 19
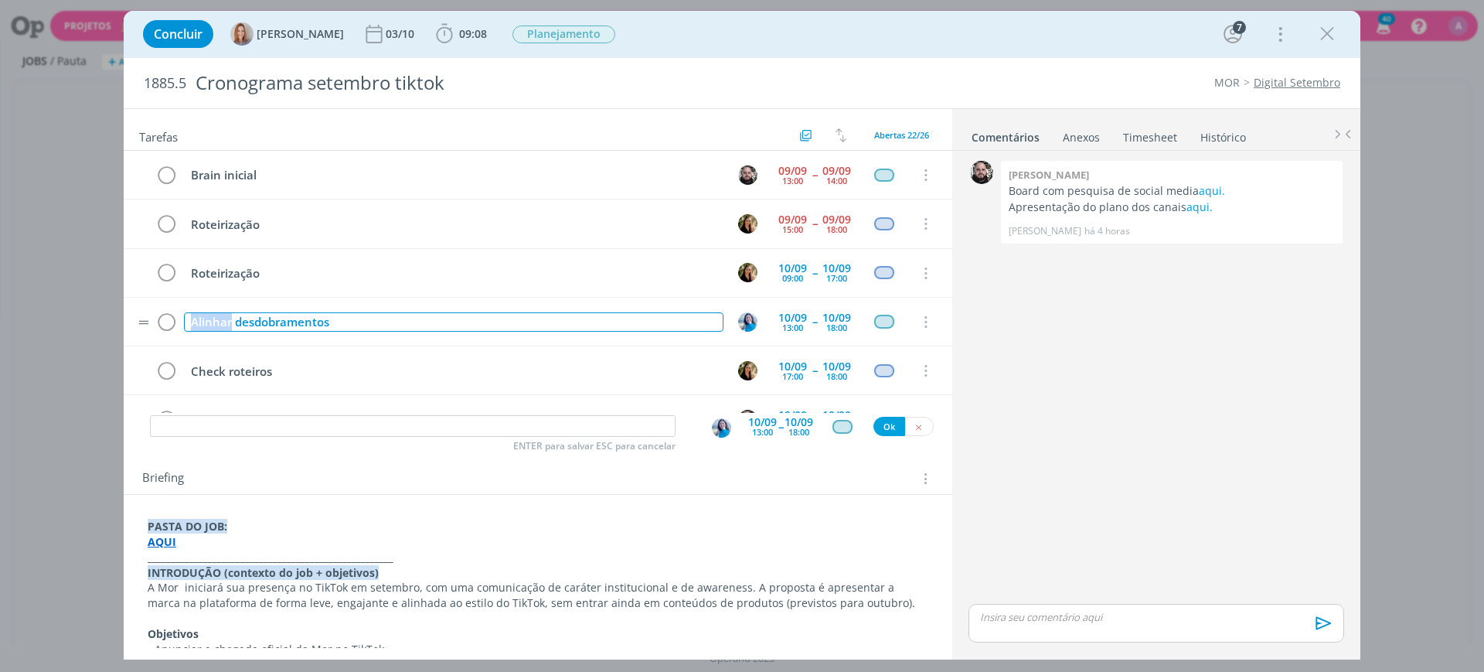
drag, startPoint x: 230, startPoint y: 320, endPoint x: 182, endPoint y: 335, distance: 51.1
click at [182, 335] on tr "Alinhar desdobramentos 10/09 13:00 -- 10/09 18:00 Cancelar" at bounding box center [538, 322] width 828 height 49
click at [1043, 499] on div "0 Giovani souza Board com pesquisa de social media aqui. Apresentação do plano …" at bounding box center [1156, 378] width 388 height 443
click at [1318, 32] on icon "dialog" at bounding box center [1326, 33] width 23 height 23
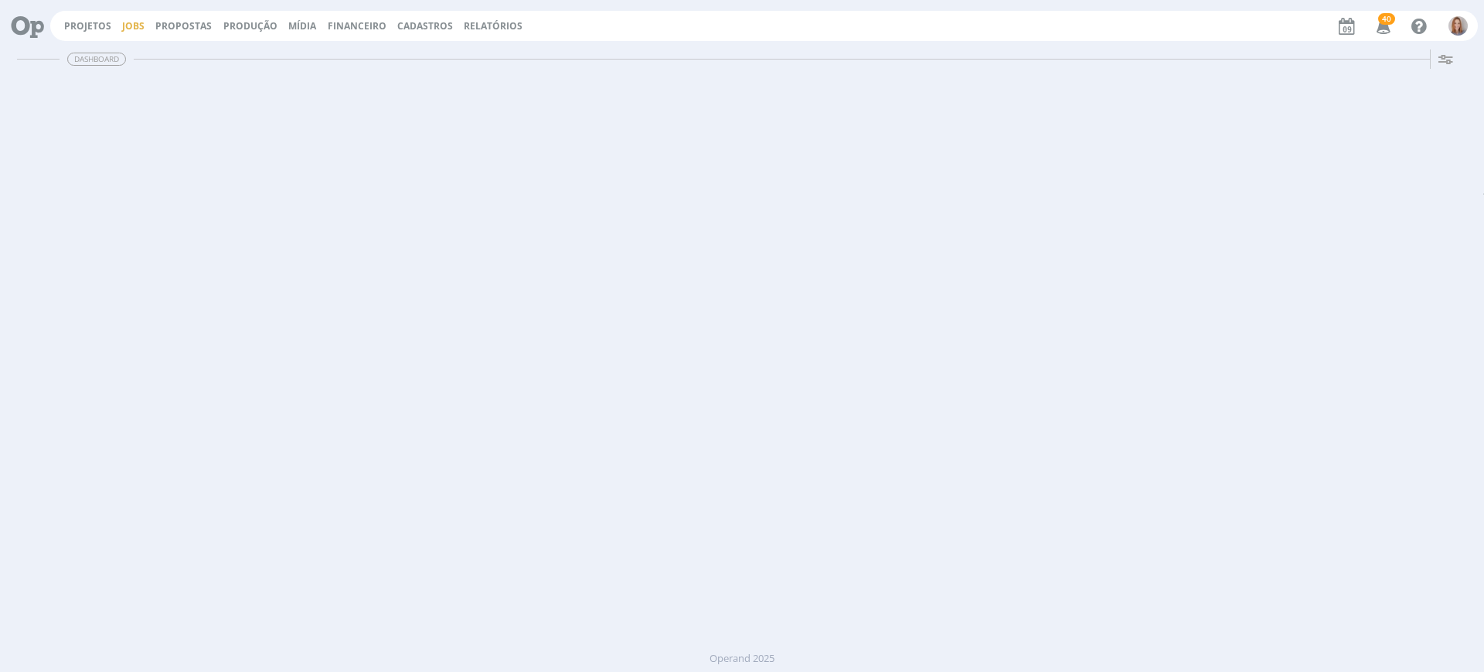
click at [129, 24] on link "Jobs" at bounding box center [133, 25] width 22 height 13
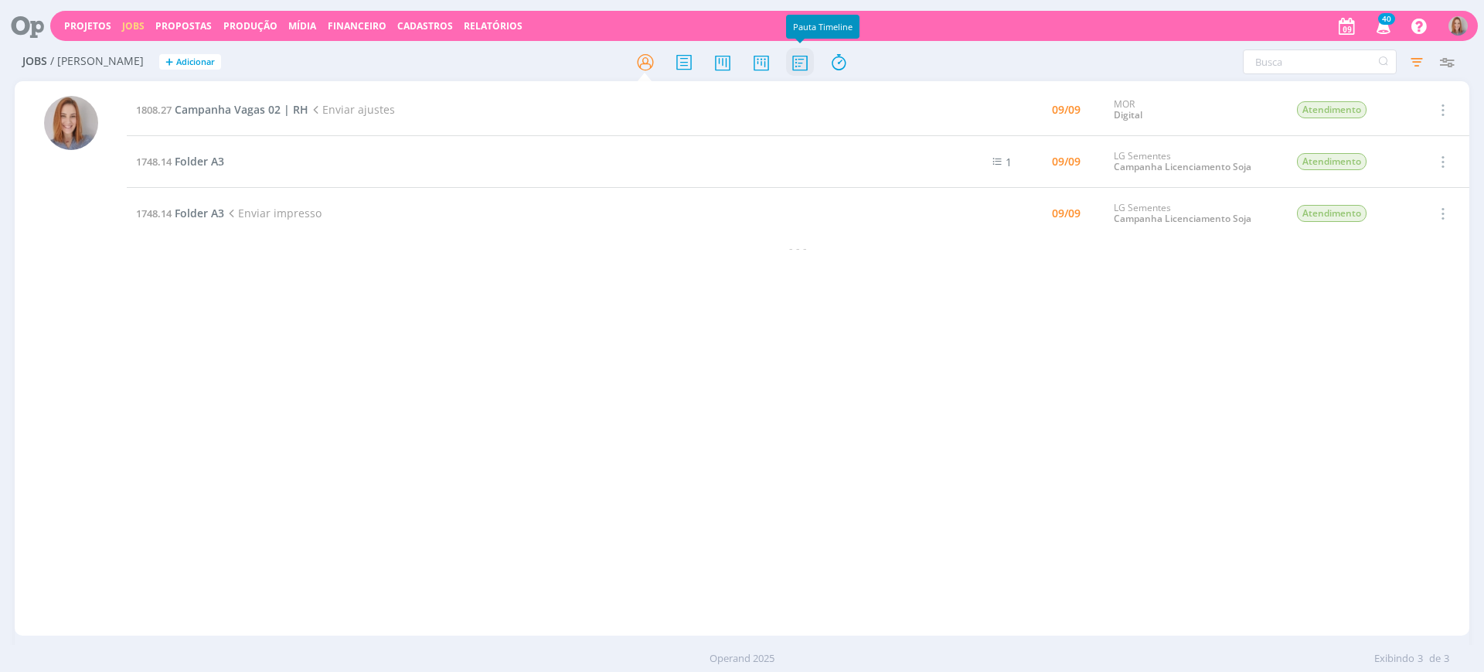
click at [803, 64] on icon at bounding box center [800, 62] width 28 height 30
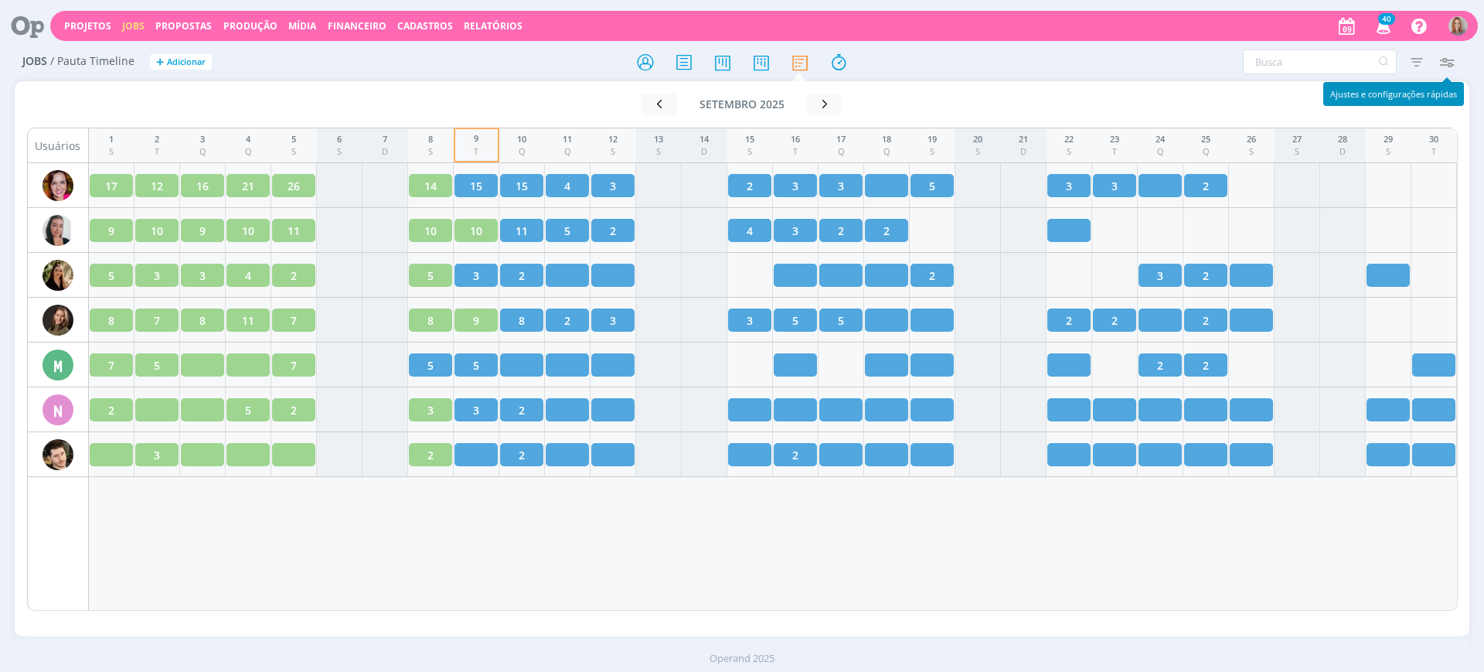
click at [1444, 64] on icon "button" at bounding box center [1446, 62] width 28 height 28
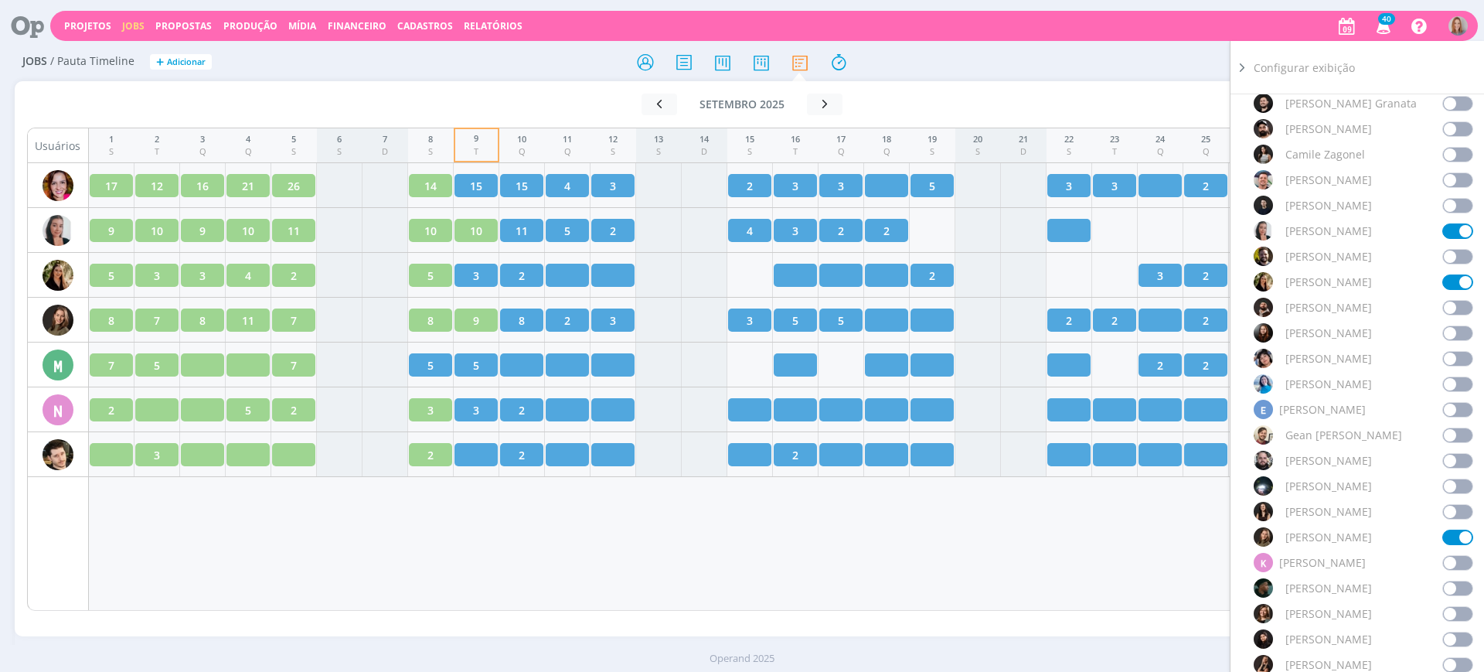
scroll to position [386, 0]
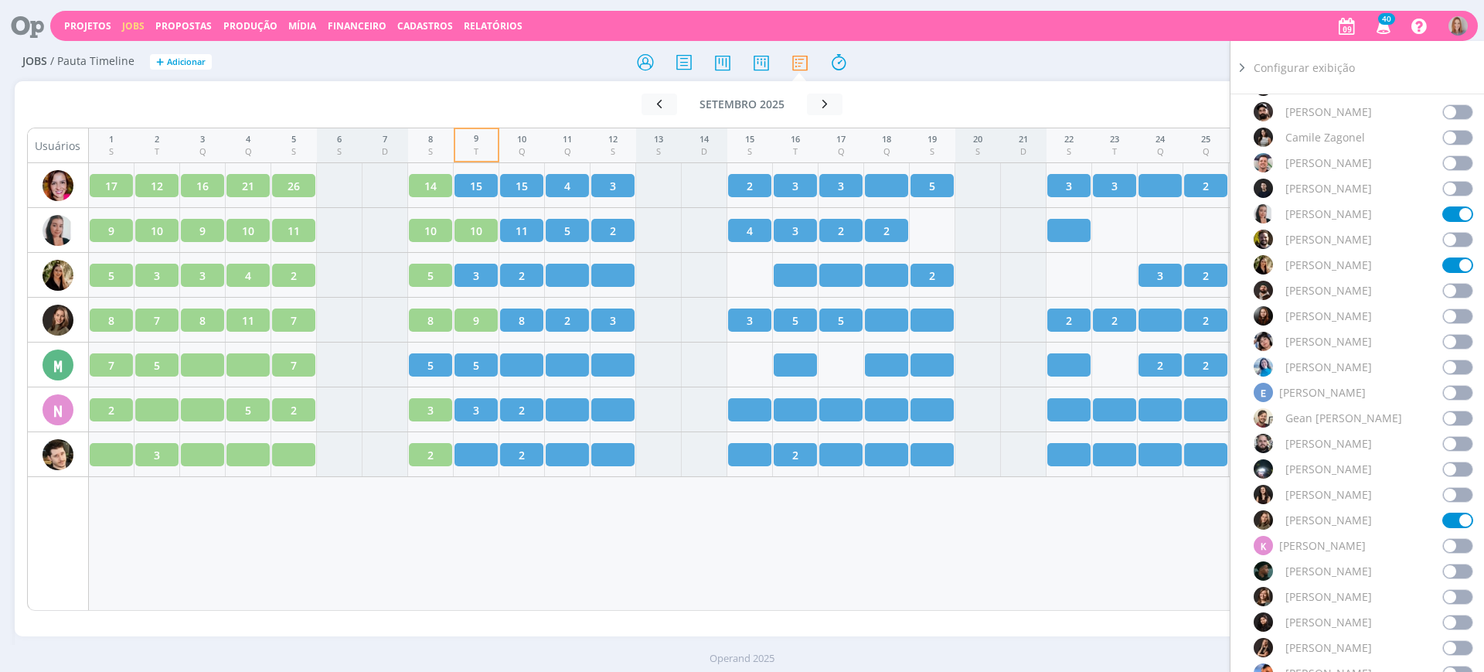
click at [1467, 362] on div "Usuários Ativos (Linhas) Selecionar equipe: Selecione Marcar todos Sem responsá…" at bounding box center [1370, 404] width 232 height 620
click at [1459, 368] on span at bounding box center [1457, 366] width 31 height 15
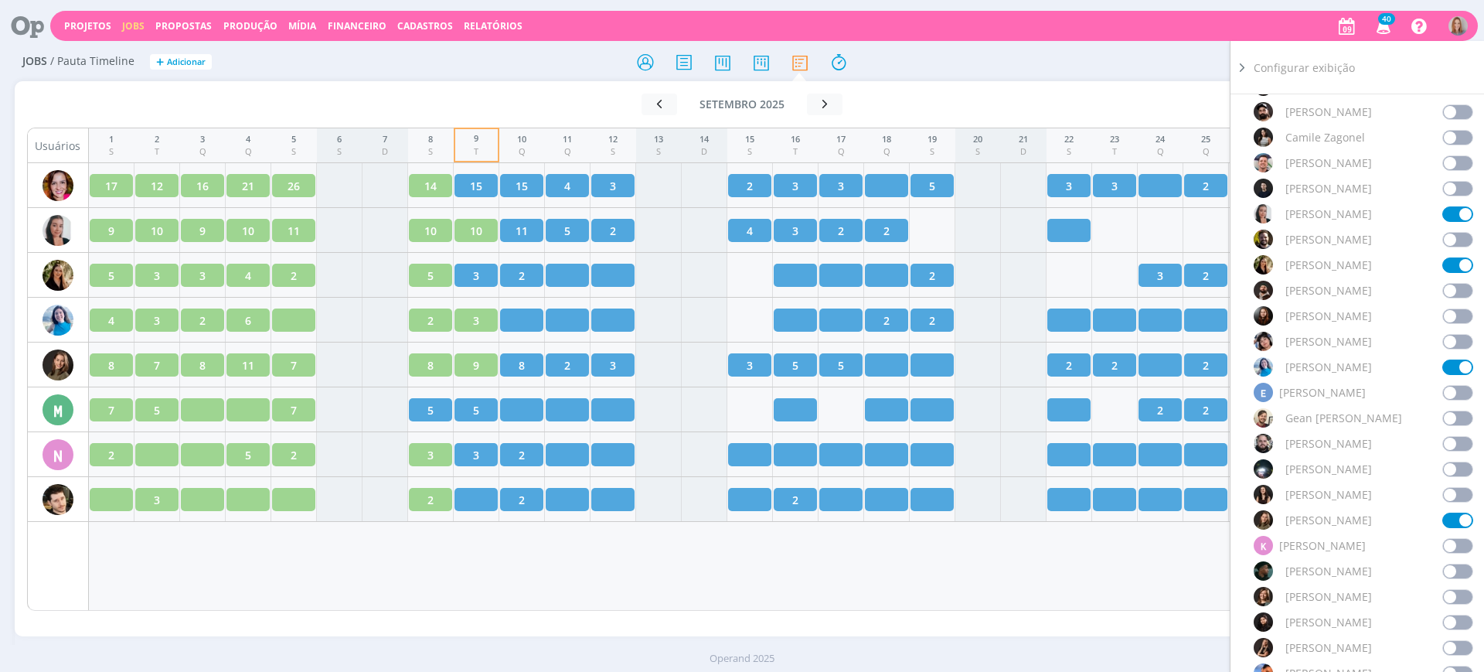
click at [666, 615] on div "Ir para mês atual setembro 2025 < 2025 > Janeiro Fevereiro Março Abril Maio Jun…" at bounding box center [742, 349] width 1454 height 536
